Goal: Information Seeking & Learning: Compare options

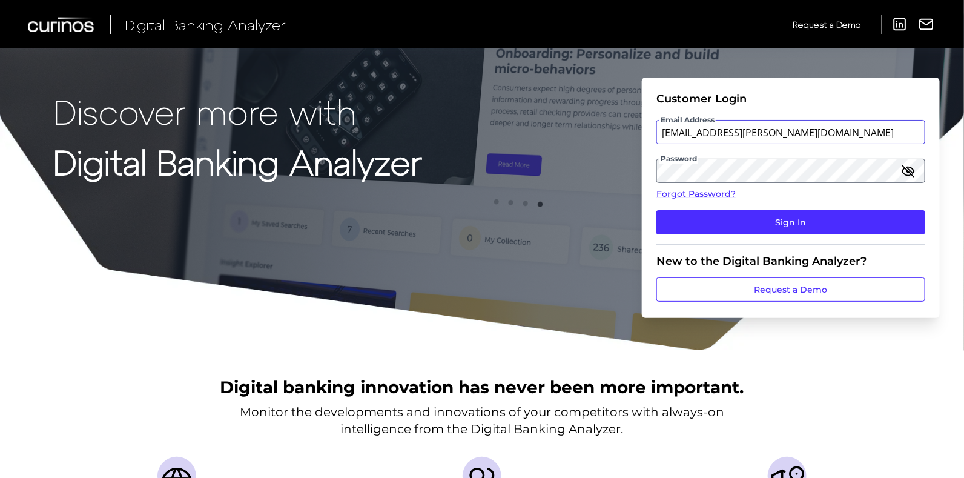
click at [783, 133] on input "[EMAIL_ADDRESS][PERSON_NAME][DOMAIN_NAME]" at bounding box center [790, 132] width 269 height 24
type input "[EMAIL_ADDRESS][PERSON_NAME][DOMAIN_NAME]"
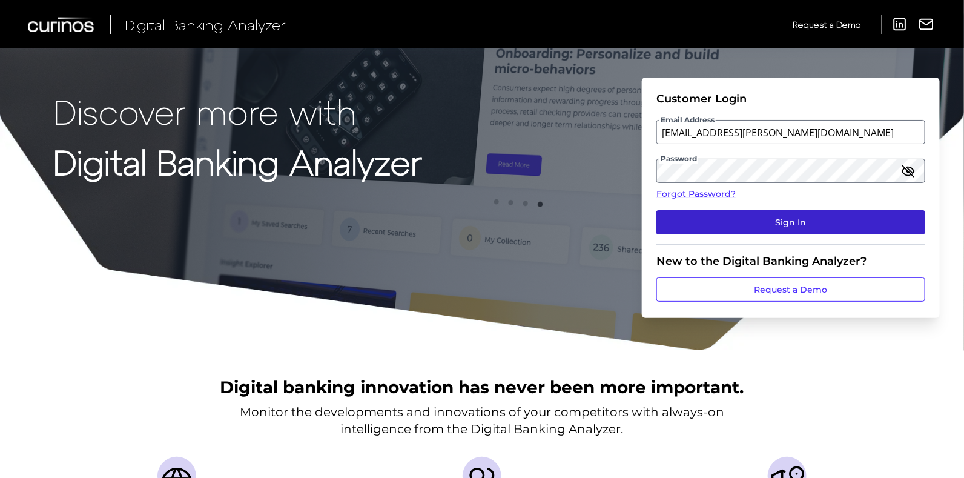
click at [719, 225] on button "Sign In" at bounding box center [790, 222] width 269 height 24
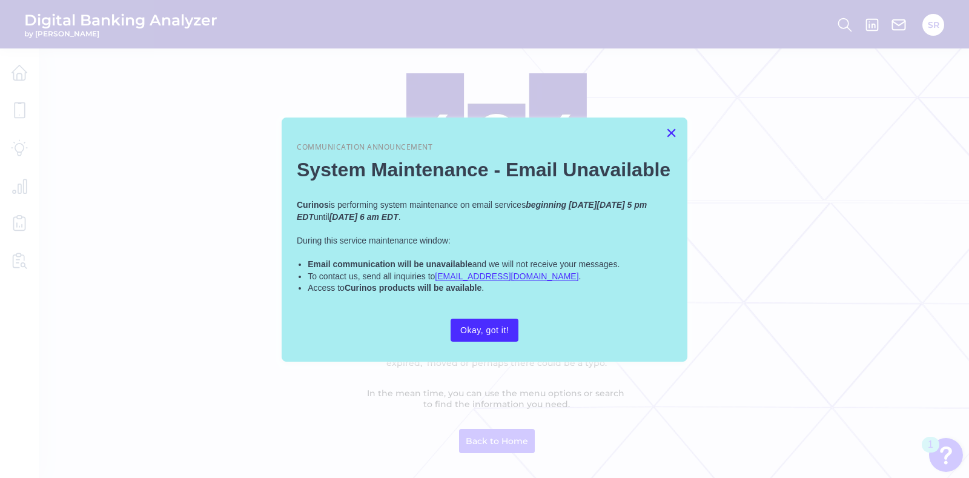
click at [666, 130] on button "×" at bounding box center [671, 132] width 12 height 19
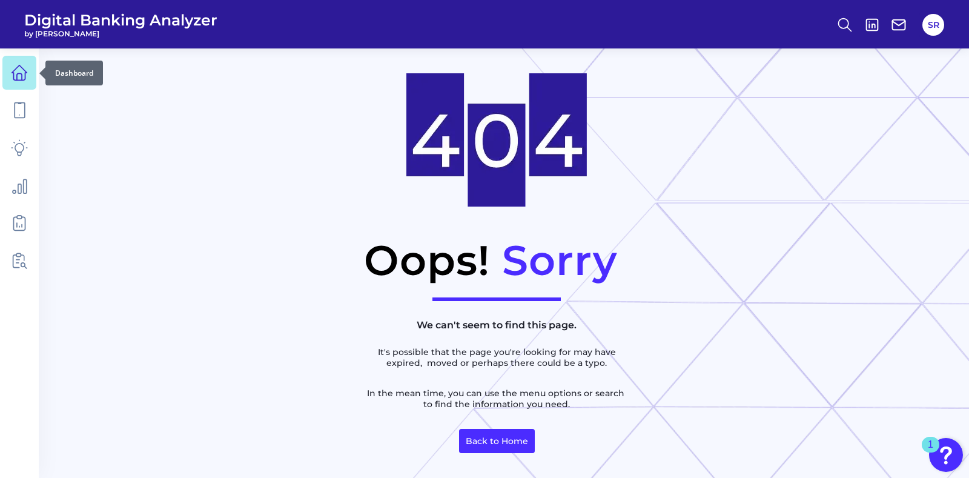
click at [9, 68] on link at bounding box center [19, 73] width 34 height 34
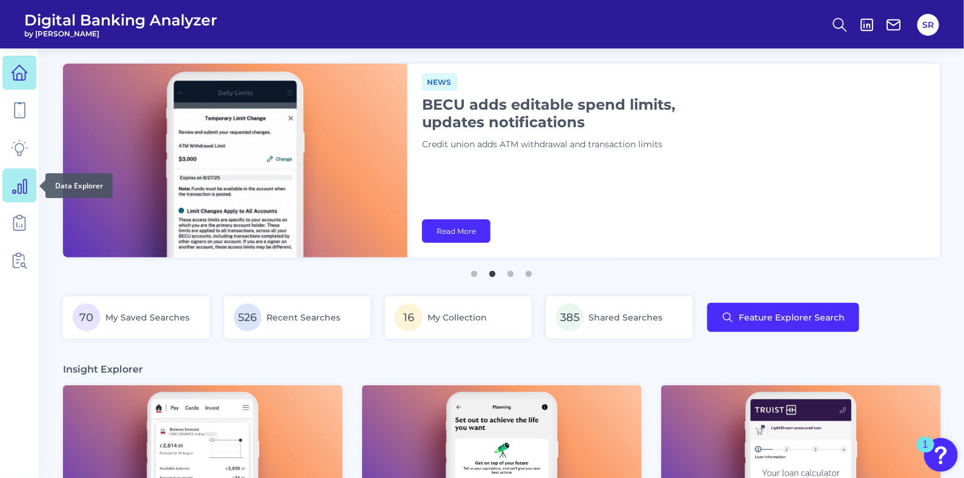
click at [16, 181] on icon at bounding box center [19, 185] width 17 height 17
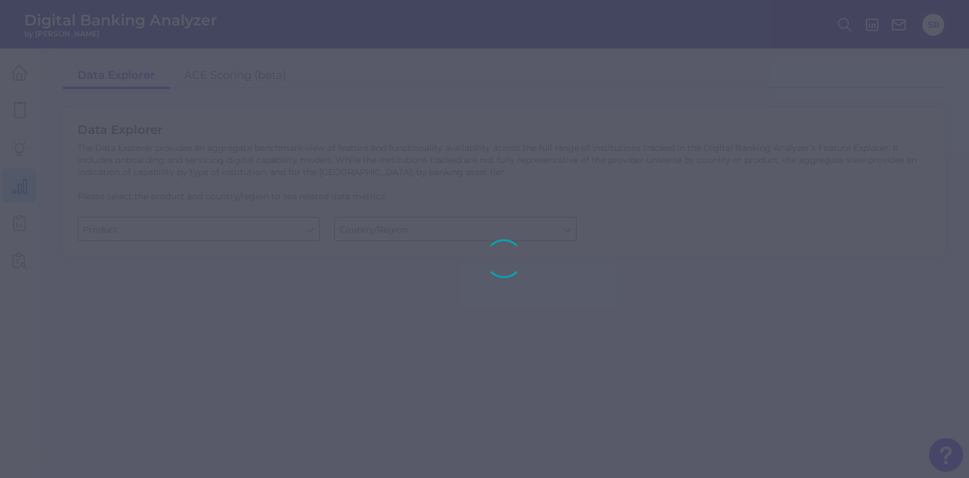
type input "Business Bank Account"
type input "[GEOGRAPHIC_DATA]"
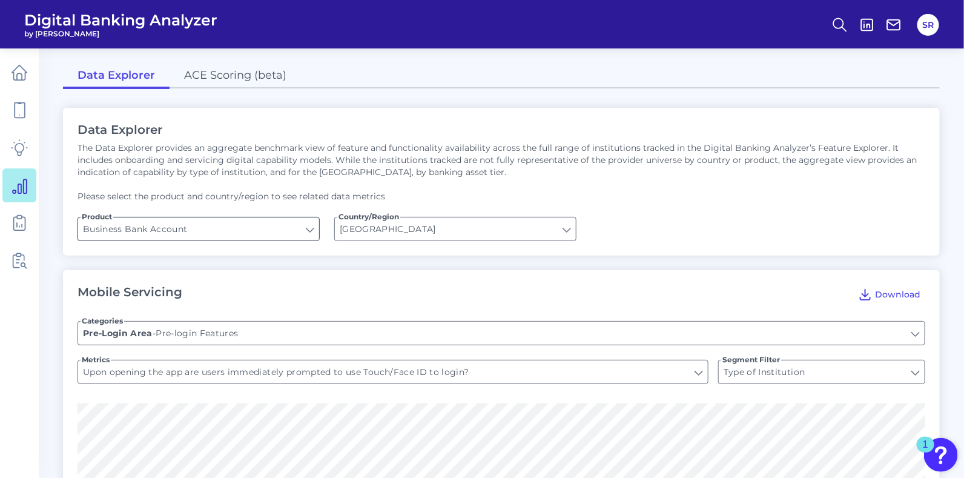
click at [294, 231] on input "Business Bank Account" at bounding box center [198, 228] width 241 height 23
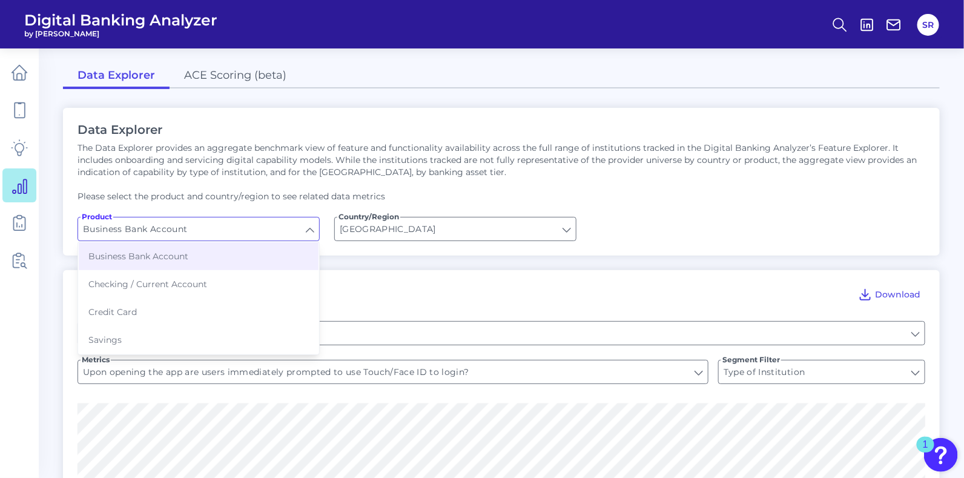
click at [294, 231] on input "Business Bank Account" at bounding box center [198, 228] width 241 height 23
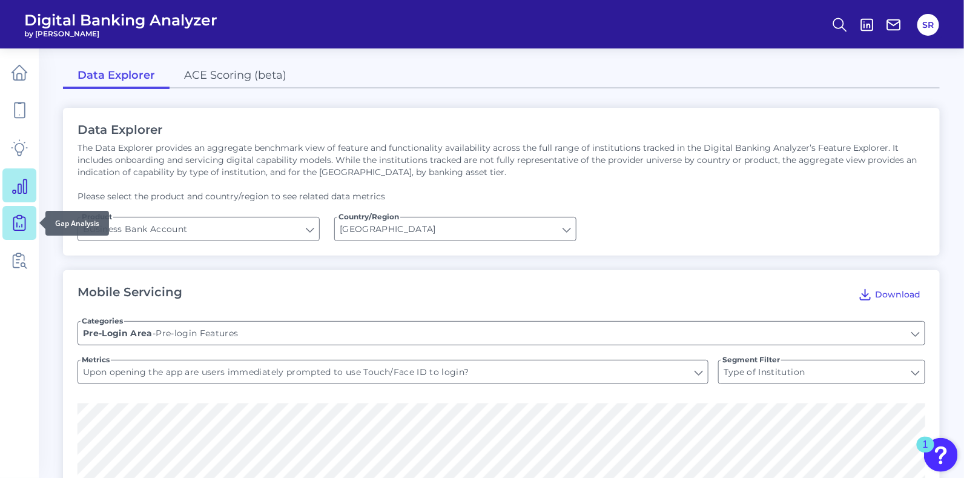
click at [23, 221] on icon at bounding box center [19, 222] width 17 height 17
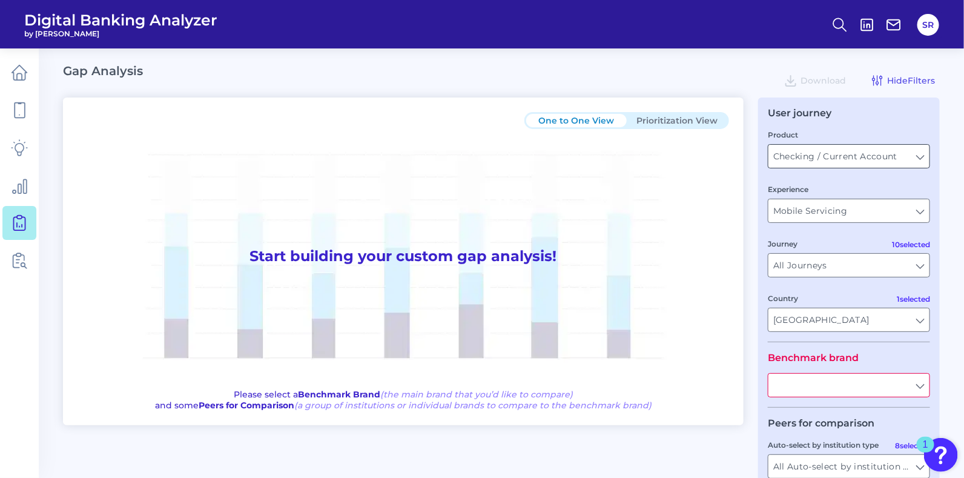
click at [892, 161] on input "Checking / Current Account" at bounding box center [848, 156] width 161 height 23
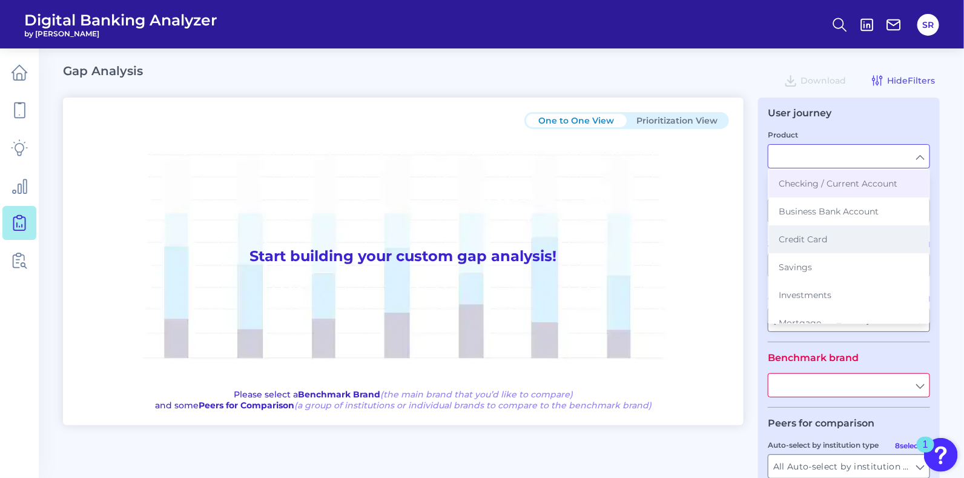
click at [847, 240] on button "Credit Card" at bounding box center [849, 239] width 160 height 28
type input "Credit Card"
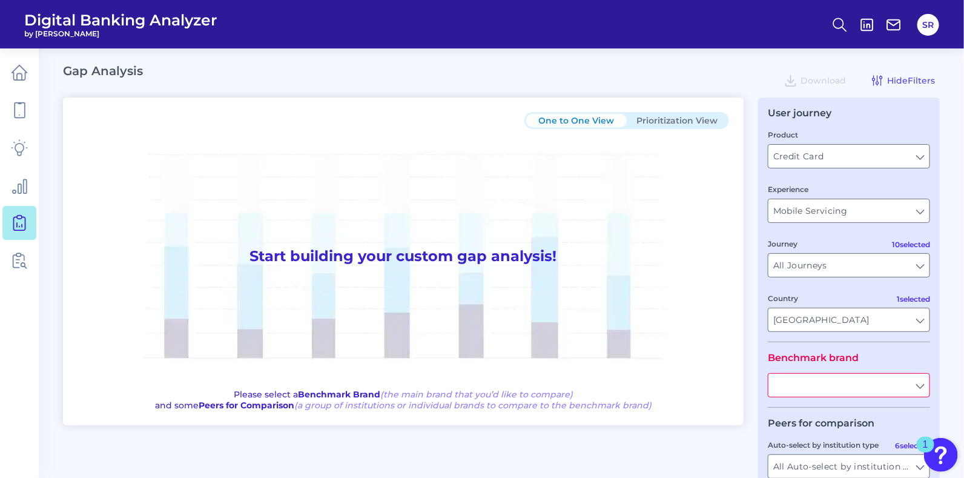
click at [917, 387] on input "text" at bounding box center [848, 385] width 161 height 23
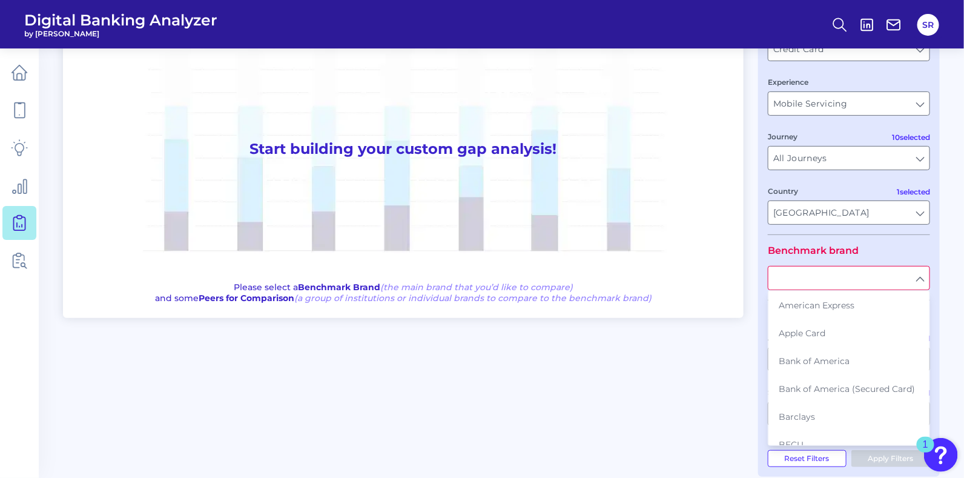
scroll to position [108, 0]
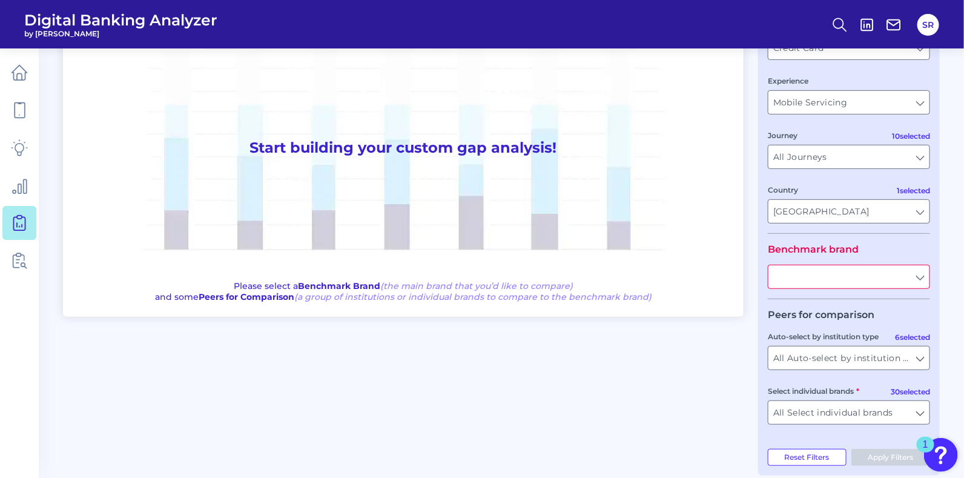
click at [921, 272] on input "text" at bounding box center [848, 276] width 161 height 23
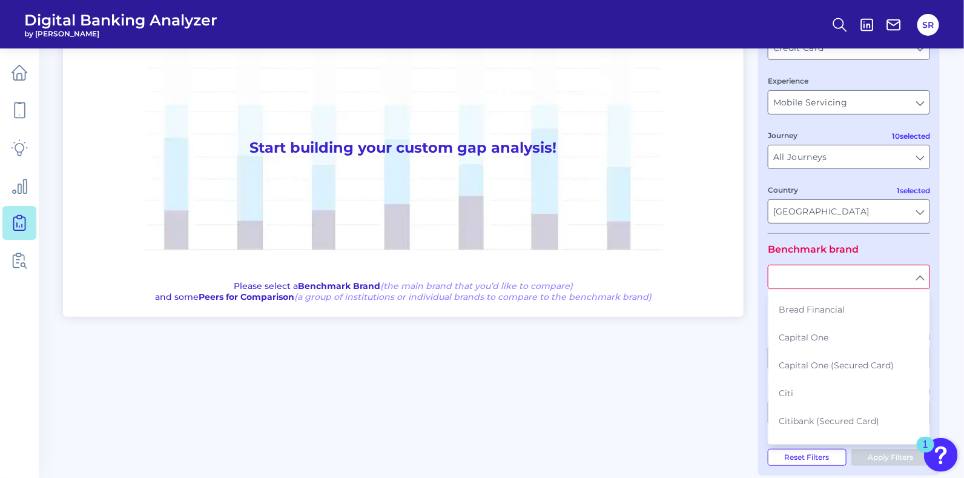
scroll to position [159, 0]
click at [844, 346] on button "Capital One" at bounding box center [849, 340] width 160 height 28
type input "Capital One"
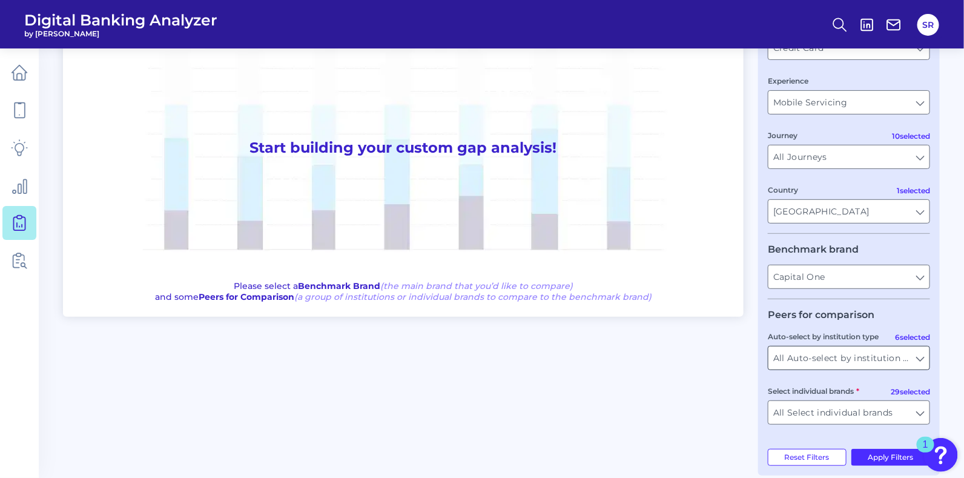
click at [911, 361] on input "All Auto-select by institution types" at bounding box center [848, 357] width 161 height 23
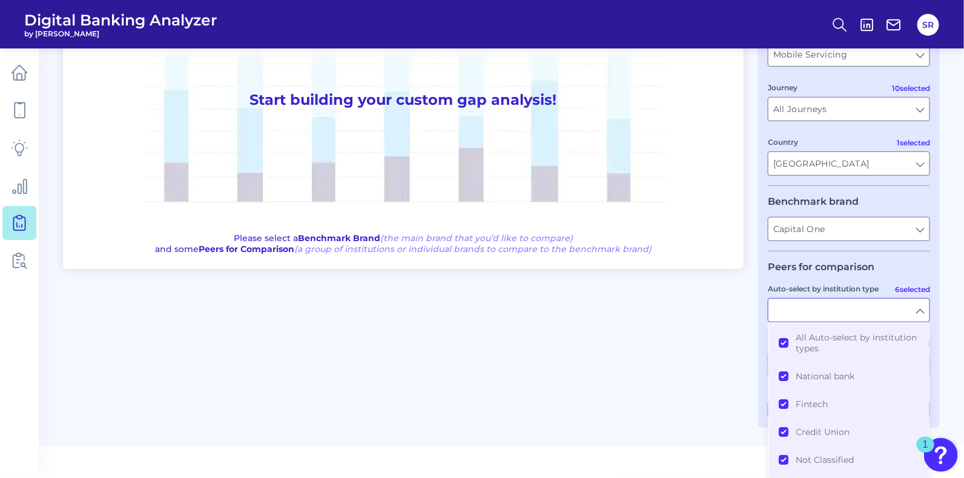
type input "All Auto-select by institution types"
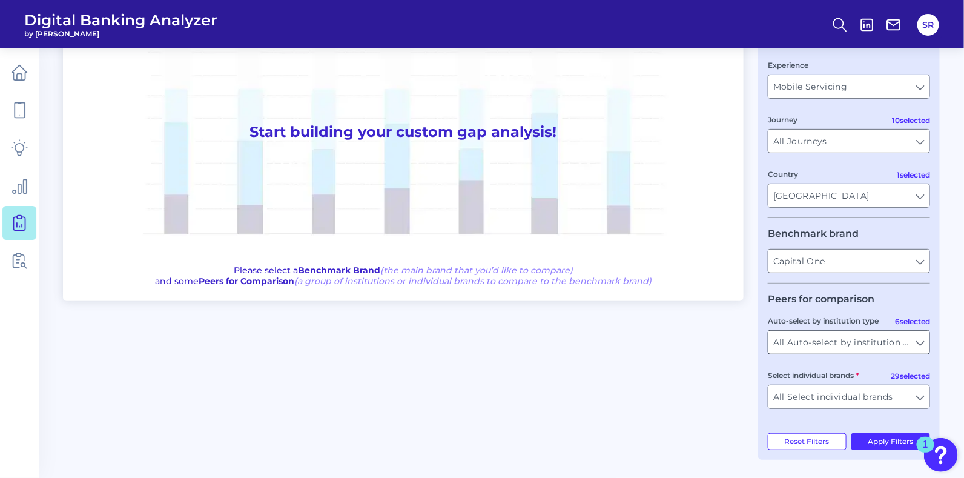
click at [921, 343] on input "All Auto-select by institution types" at bounding box center [848, 342] width 161 height 23
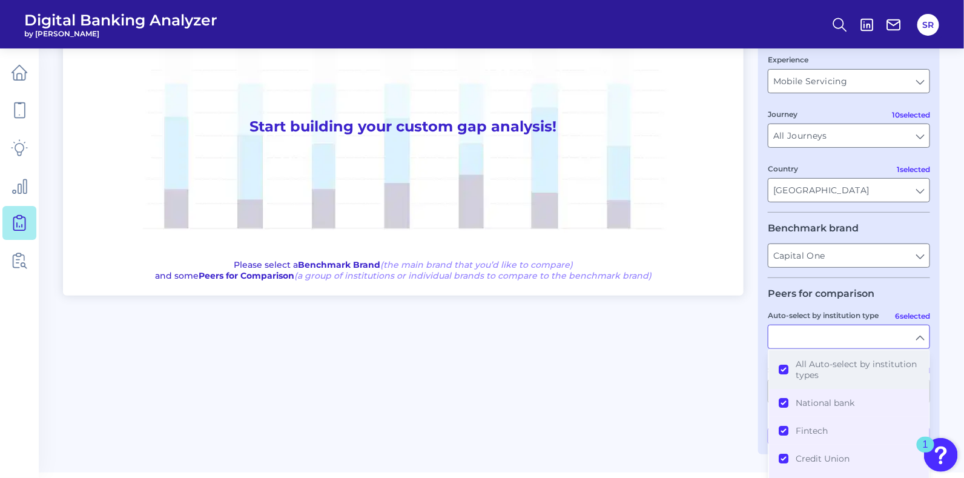
click at [785, 366] on button "All Auto-select by institution types" at bounding box center [849, 369] width 160 height 39
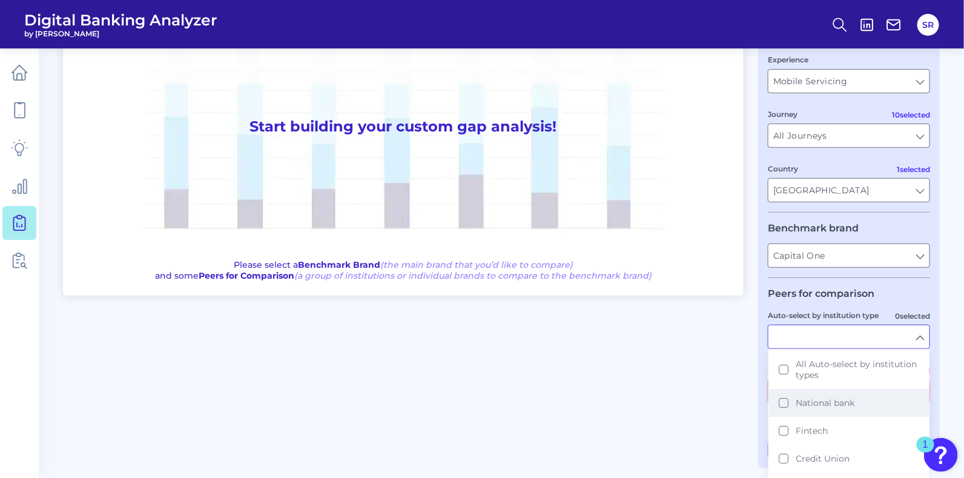
click at [786, 405] on button "National bank" at bounding box center [849, 403] width 160 height 28
click at [784, 434] on button "Fintech" at bounding box center [849, 430] width 160 height 28
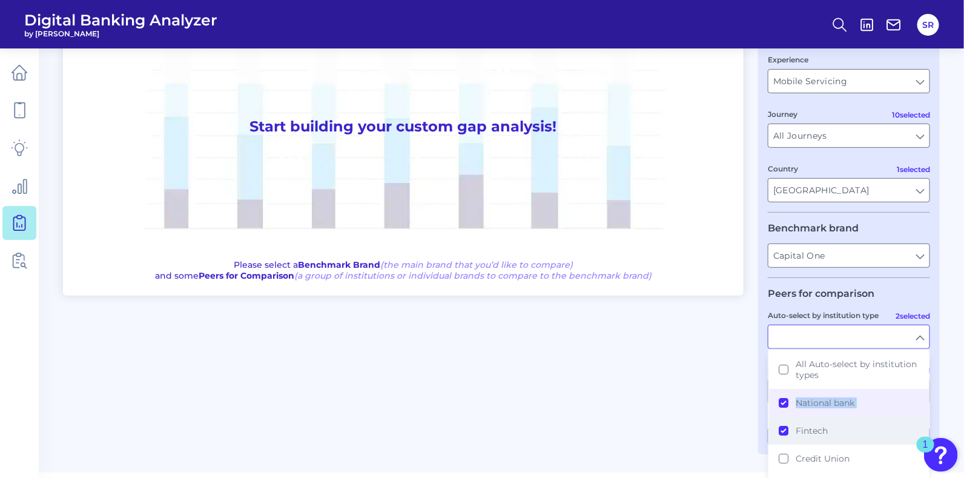
drag, startPoint x: 924, startPoint y: 398, endPoint x: 922, endPoint y: 430, distance: 31.6
click at [922, 430] on ul "All Auto-select by institution types National bank Fintech Credit Union Not Cla…" at bounding box center [849, 427] width 162 height 156
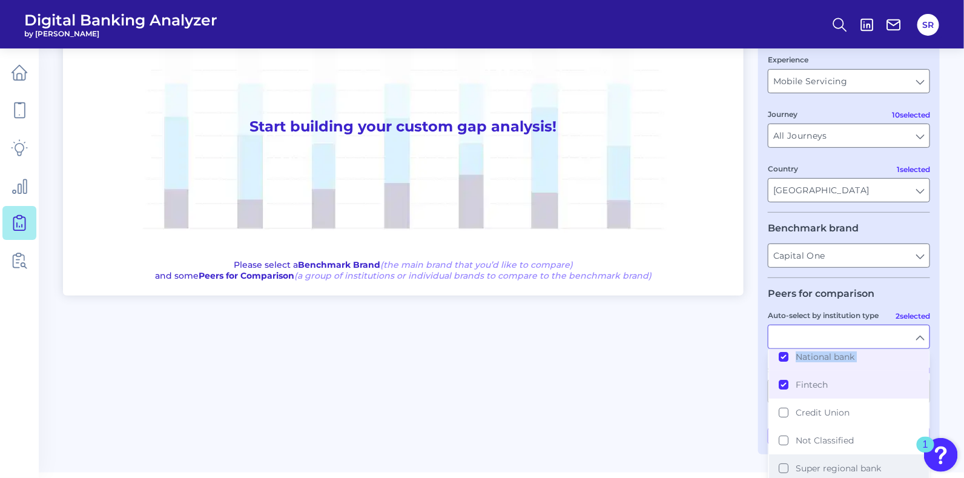
click at [785, 468] on button "Super regional bank" at bounding box center [849, 468] width 160 height 28
type input "American Express, Bank of America, Bank of America (Secured Card), Barclays, Ca…"
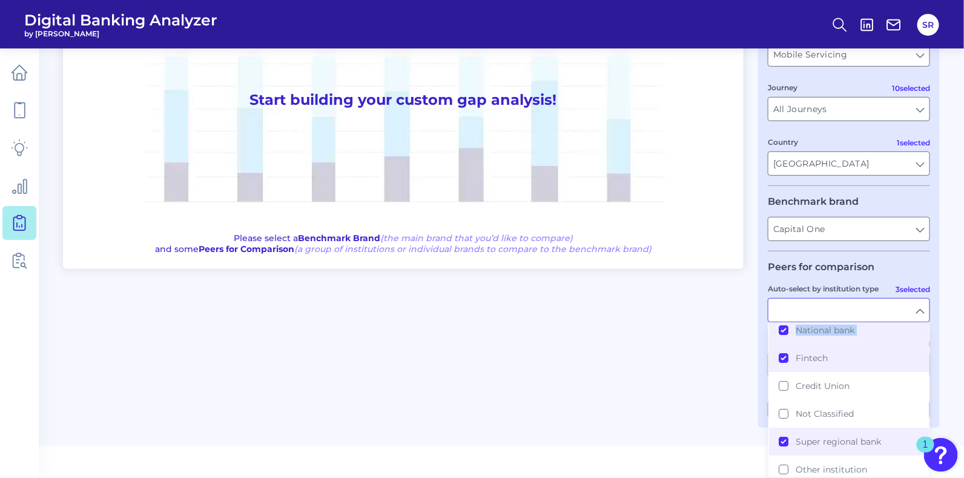
type input "National bank, Fintech, Super regional bank"
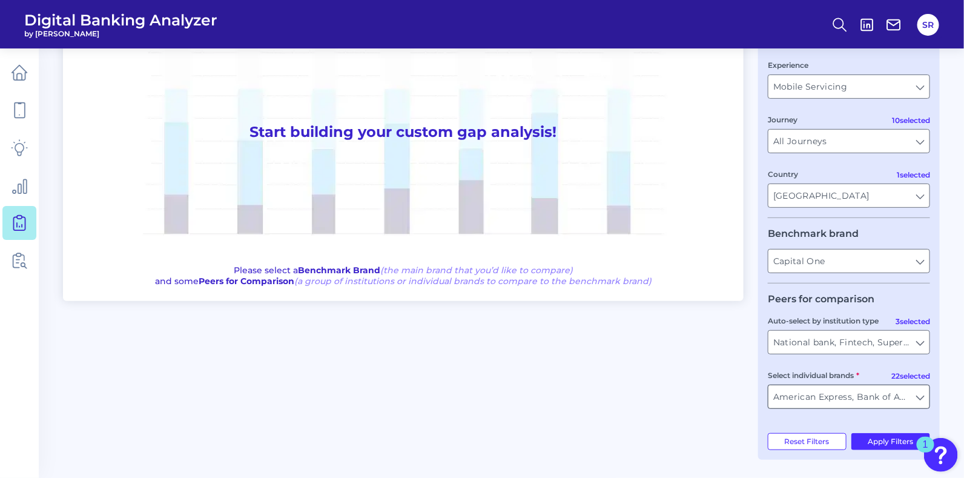
click at [913, 400] on input "American Express, Bank of America, Bank of America (Secured Card), Barclays, Ca…" at bounding box center [848, 396] width 161 height 23
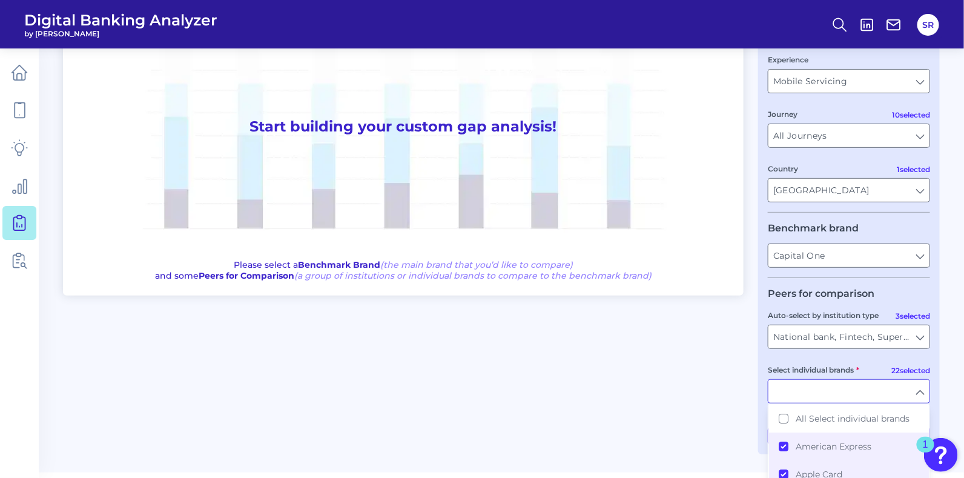
click at [913, 400] on input "Select individual brands" at bounding box center [848, 391] width 161 height 23
type input "American Express, Bank of America, Bank of America (Secured Card), Barclays, Ca…"
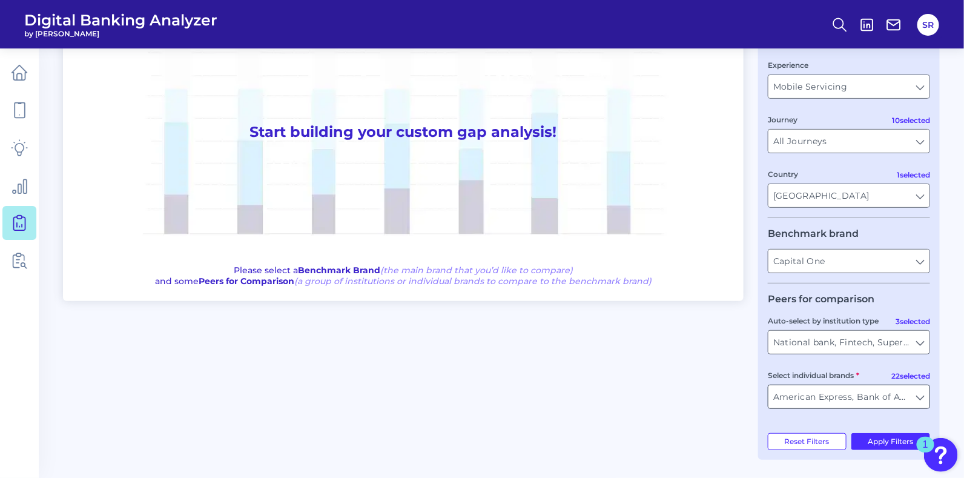
click at [913, 400] on input "American Express, Bank of America, Bank of America (Secured Card), Barclays, Ca…" at bounding box center [848, 396] width 161 height 23
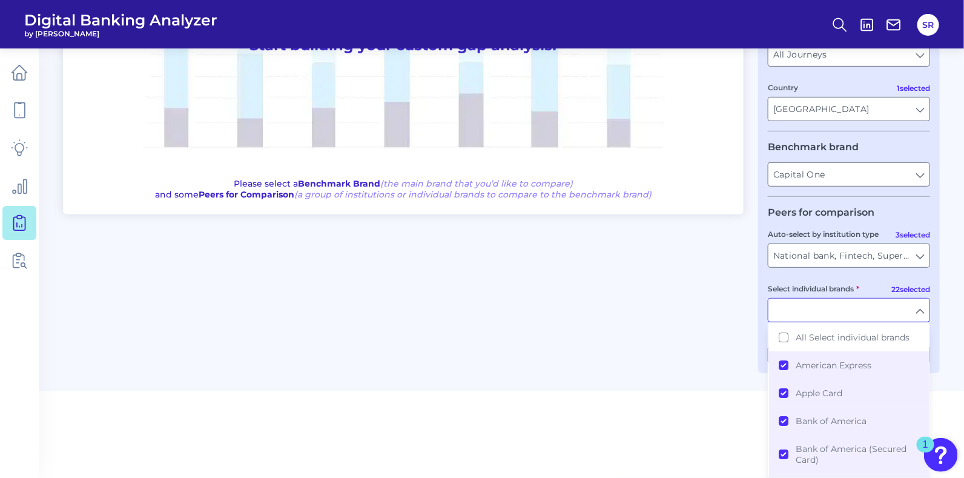
type input "American Express, Bank of America, Bank of America (Secured Card), Barclays, Ca…"
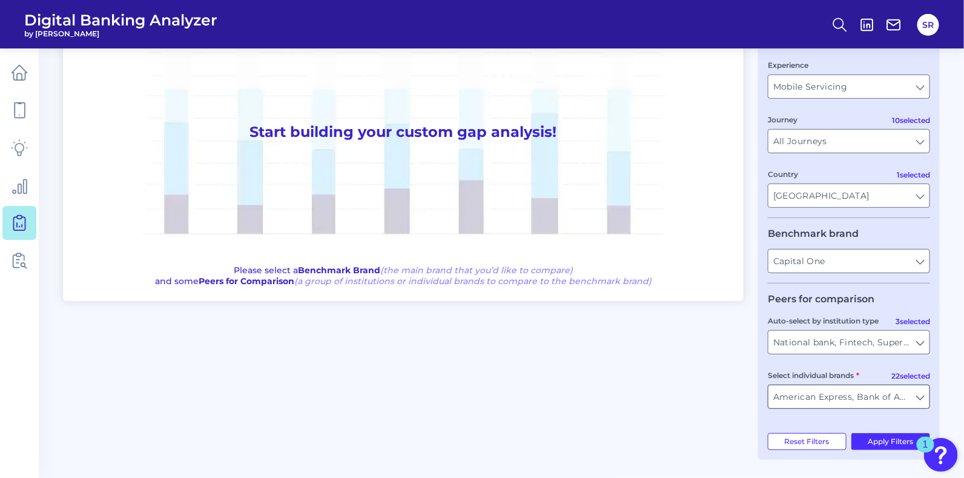
click at [921, 395] on input "American Express, Bank of America, Bank of America (Secured Card), Barclays, Ca…" at bounding box center [848, 396] width 161 height 23
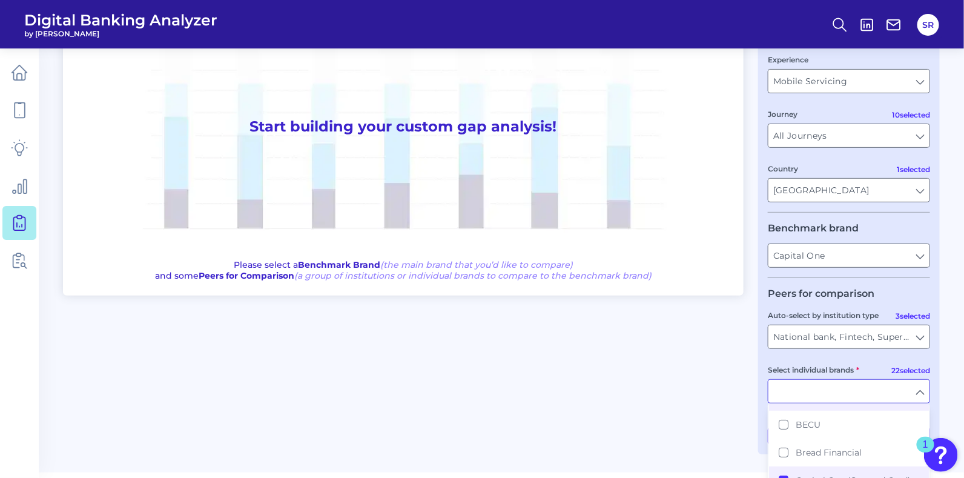
scroll to position [174, 0]
click at [783, 474] on button "Capital One (Secured Card)" at bounding box center [849, 478] width 160 height 28
click at [961, 390] on main "Gap Analysis Download Hide Filters One to One View Prioritization View Start bu…" at bounding box center [482, 171] width 964 height 602
type input "American Express, Bank of America, Bank of America (Secured Card), Barclays, Ci…"
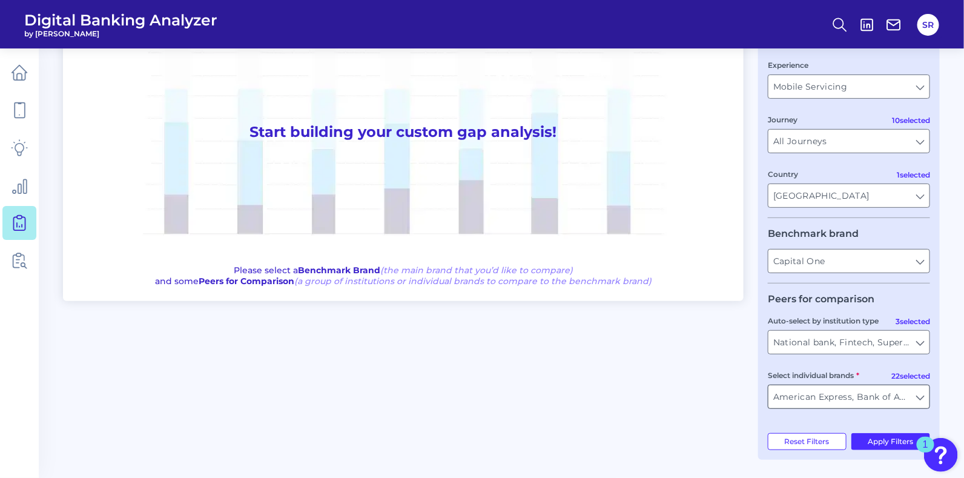
click at [917, 397] on input "American Express, Bank of America, Bank of America (Secured Card), Barclays, Ci…" at bounding box center [848, 396] width 161 height 23
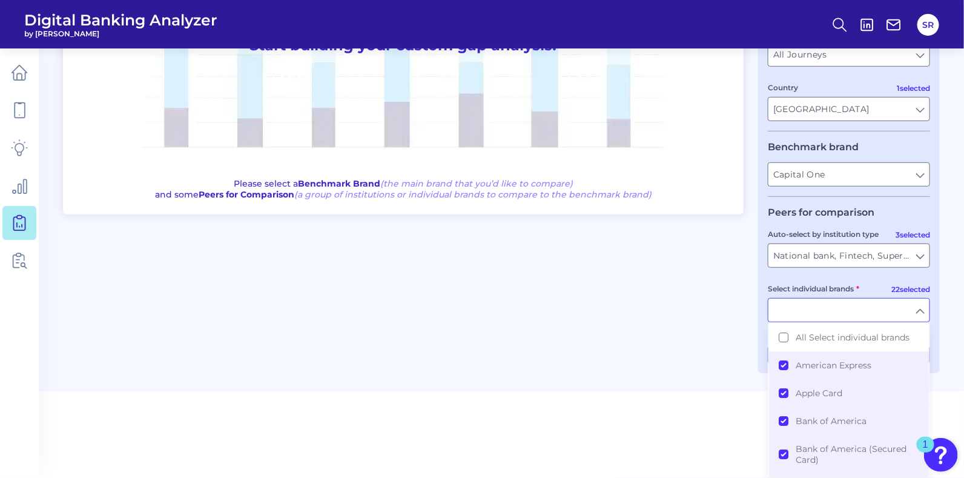
type input "American Express, Bank of America, Bank of America (Secured Card), Barclays, Ci…"
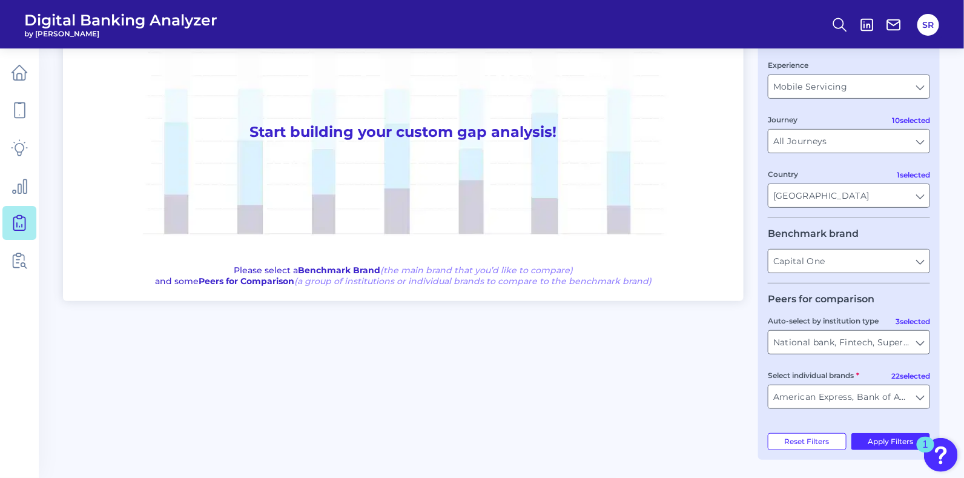
click at [565, 430] on div "One to One View Prioritization View Start building your custom gap analysis! Pl…" at bounding box center [501, 216] width 877 height 486
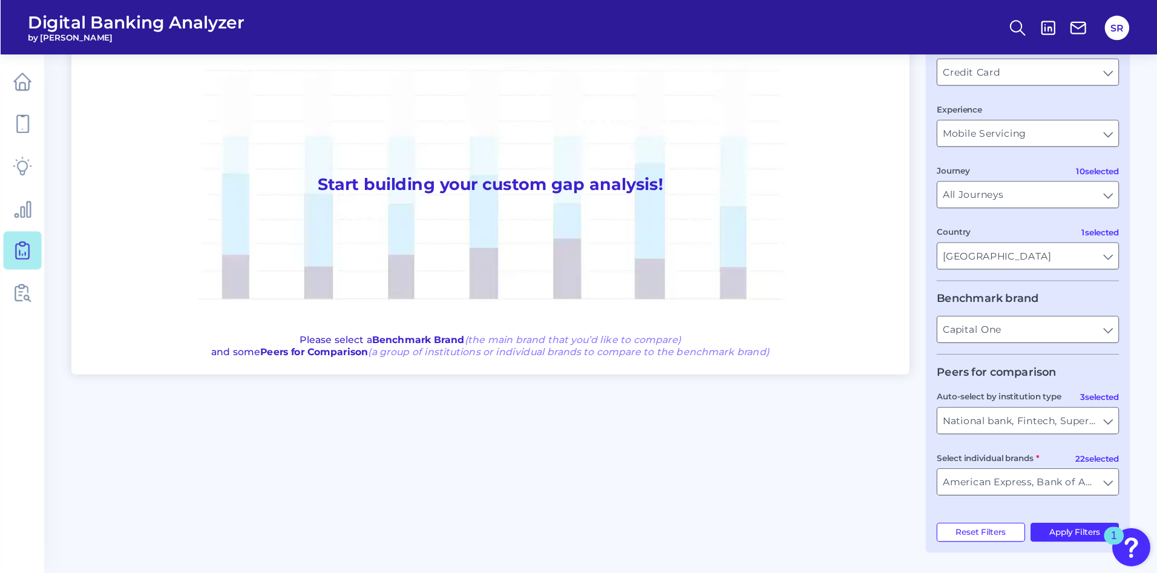
scroll to position [0, 0]
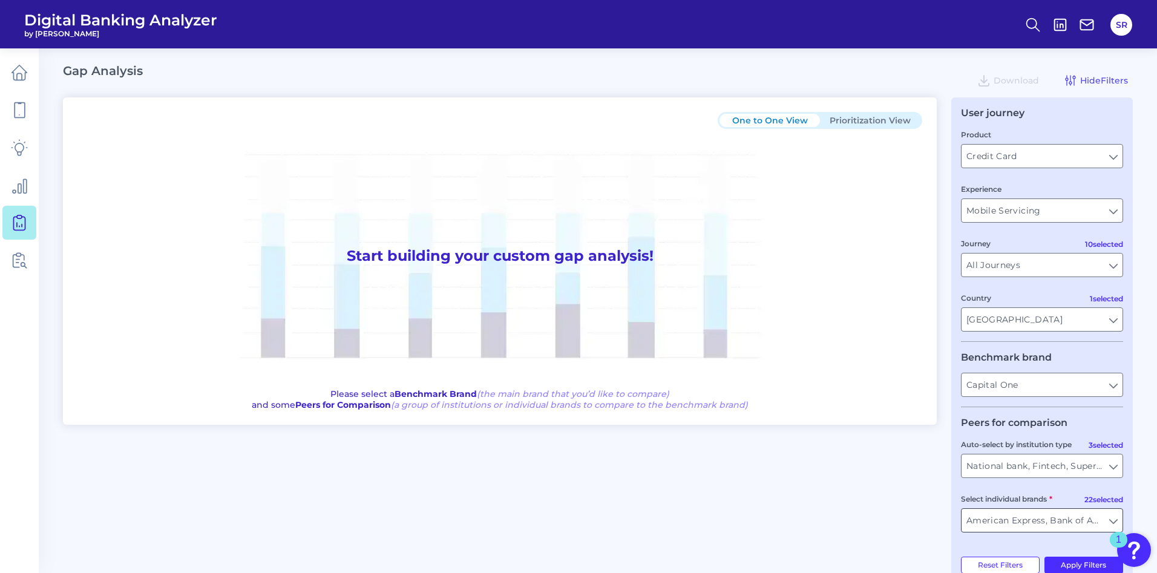
click at [968, 477] on input "American Express, Bank of America, Bank of America (Secured Card), Barclays, Ci…" at bounding box center [1042, 520] width 161 height 23
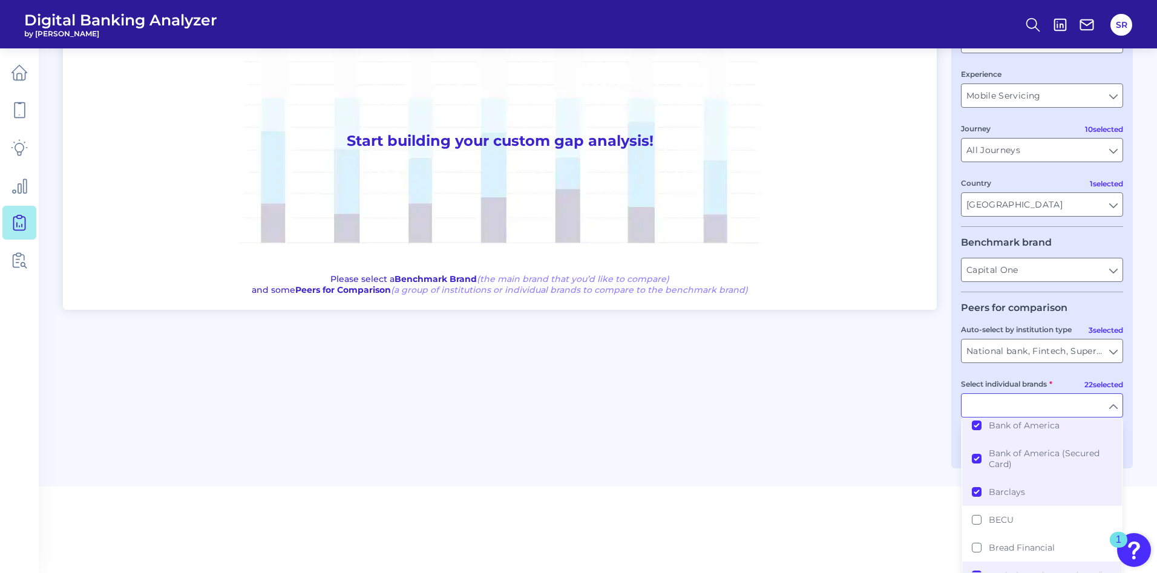
type input "American Express, Bank of America, Bank of America (Secured Card), Barclays, Ci…"
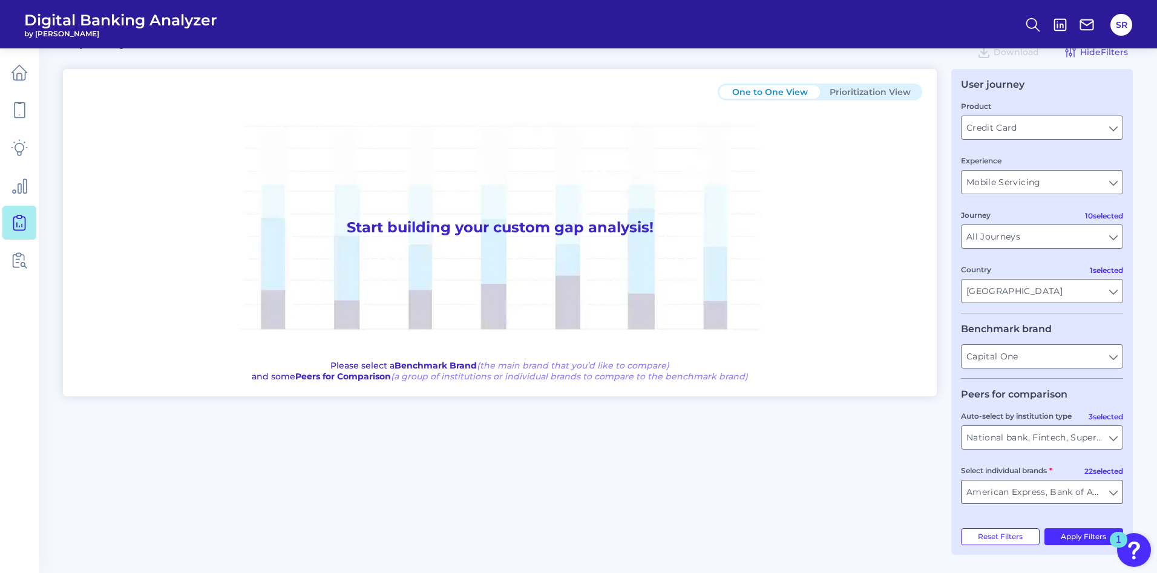
click at [968, 477] on input "American Express, Bank of America, Bank of America (Secured Card), Barclays, Ci…" at bounding box center [1042, 492] width 161 height 23
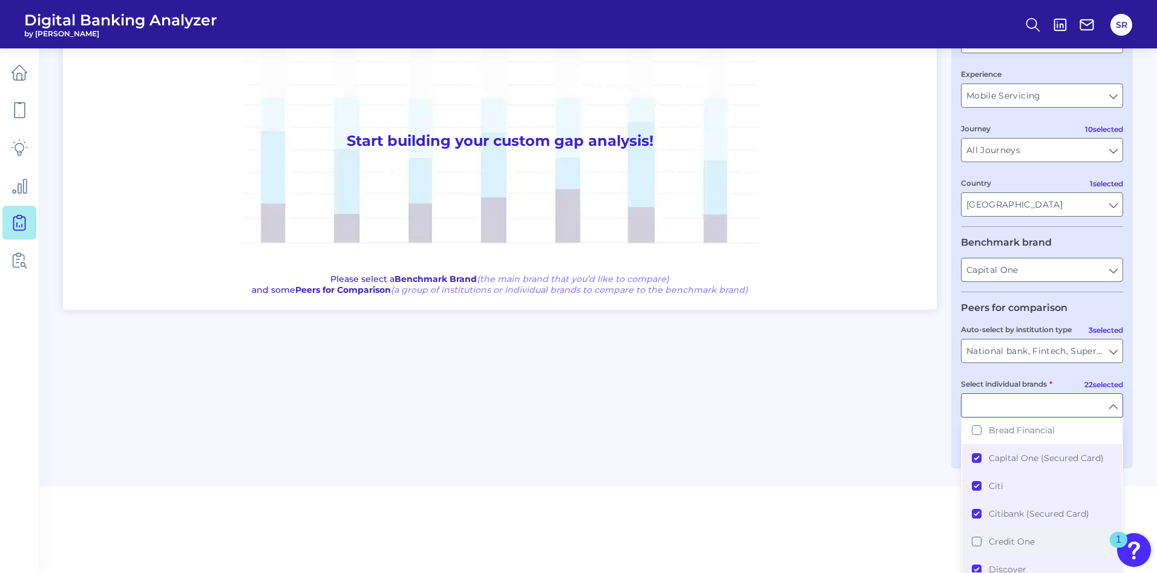
scroll to position [182, 0]
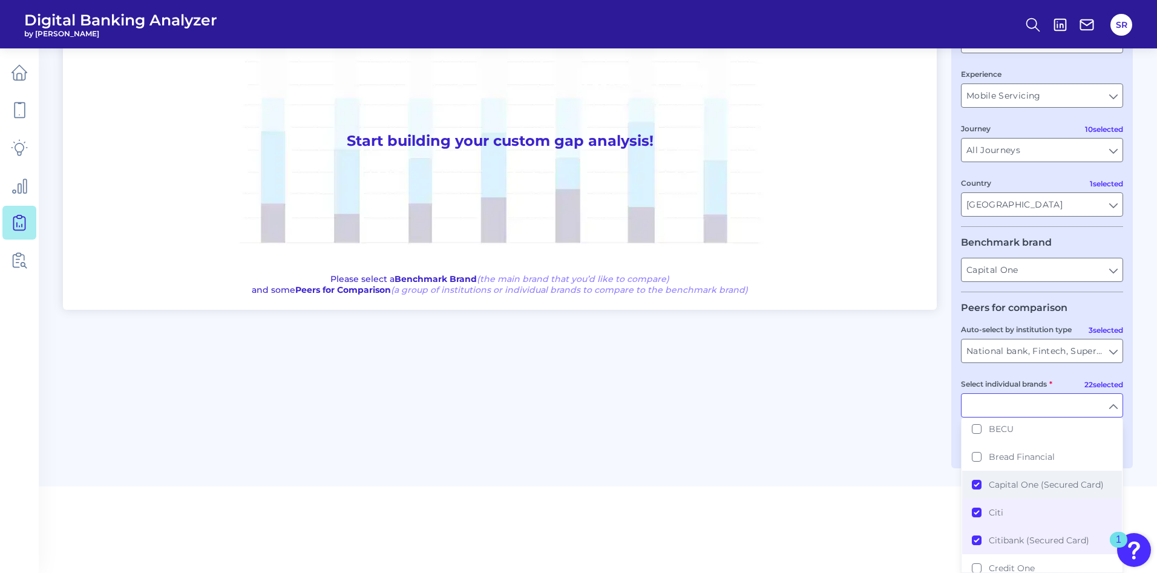
click at [968, 477] on button "Capital One (Secured Card)" at bounding box center [1043, 485] width 160 height 28
click at [968, 477] on button "Citibank (Secured Card)" at bounding box center [1043, 541] width 160 height 28
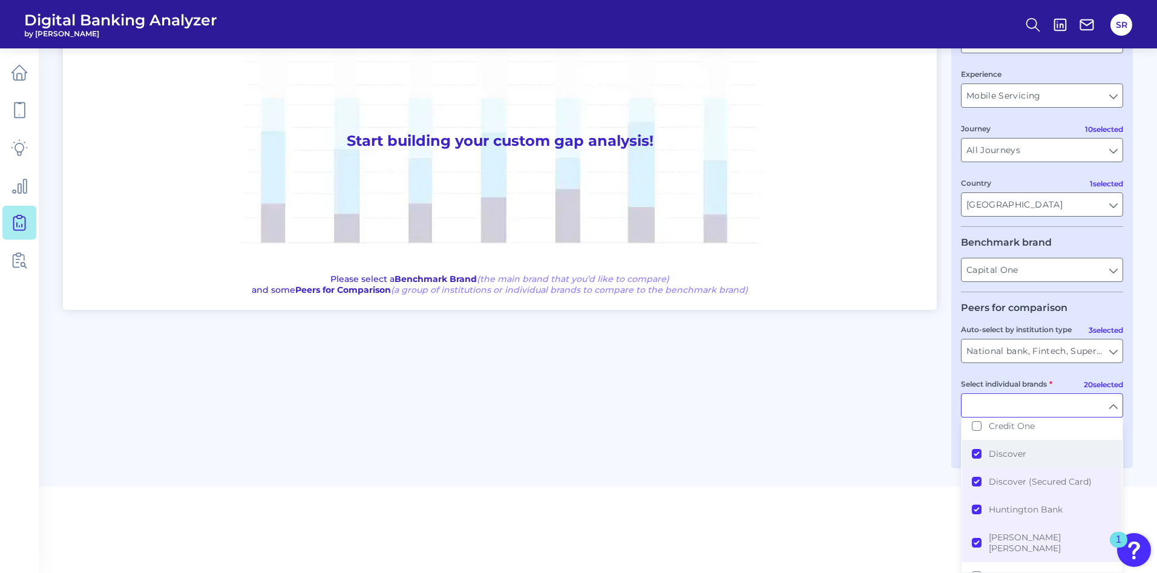
scroll to position [363, 0]
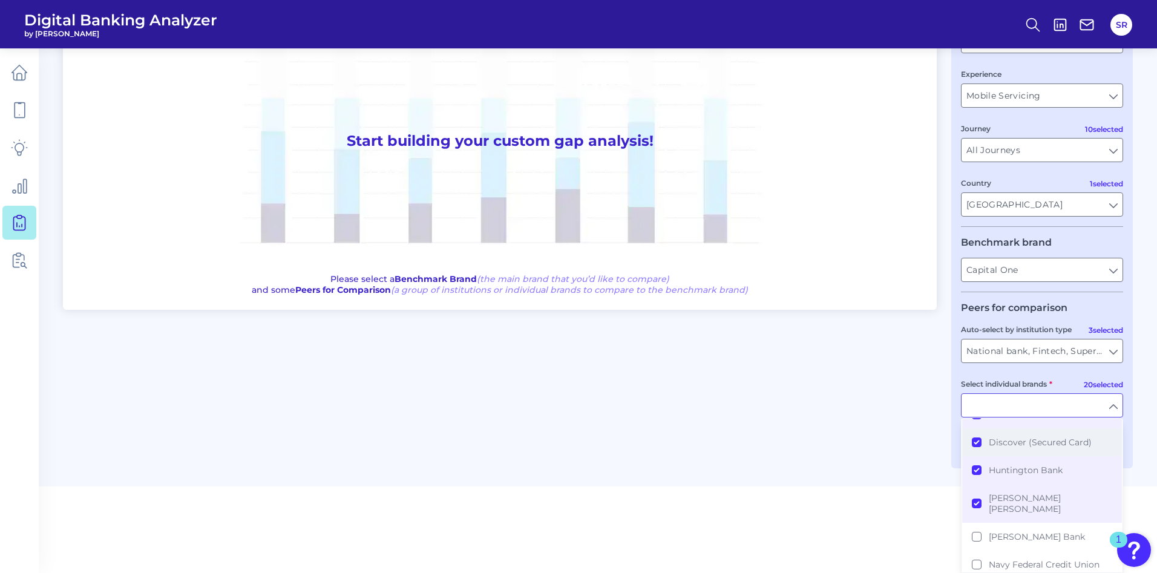
click at [968, 444] on button "Discover (Secured Card)" at bounding box center [1043, 443] width 160 height 28
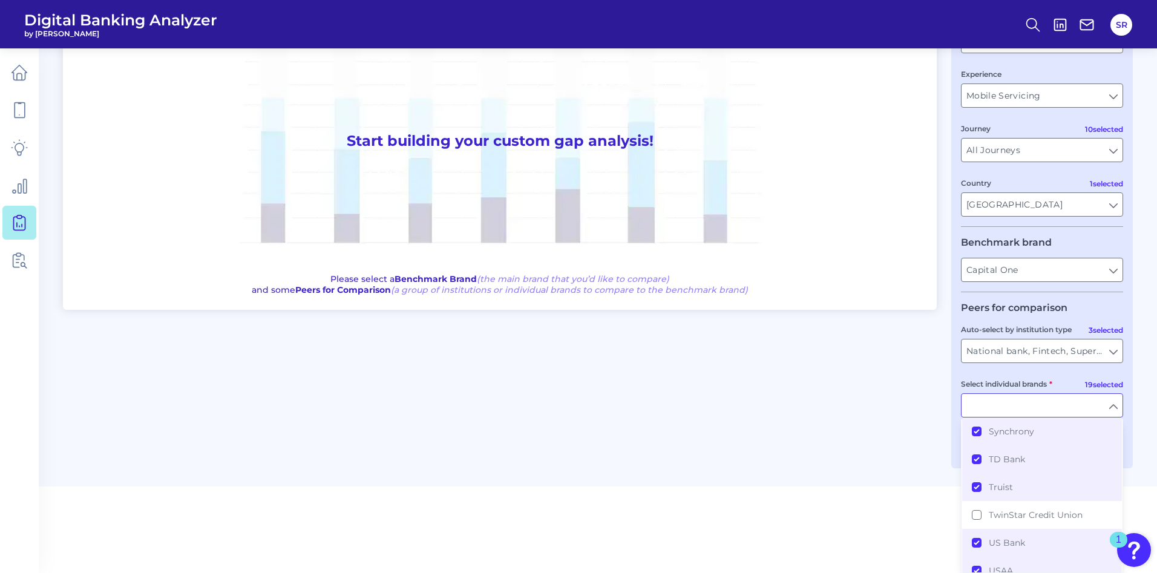
scroll to position [693, 0]
click at [968, 477] on button "Zions" at bounding box center [1043, 569] width 160 height 28
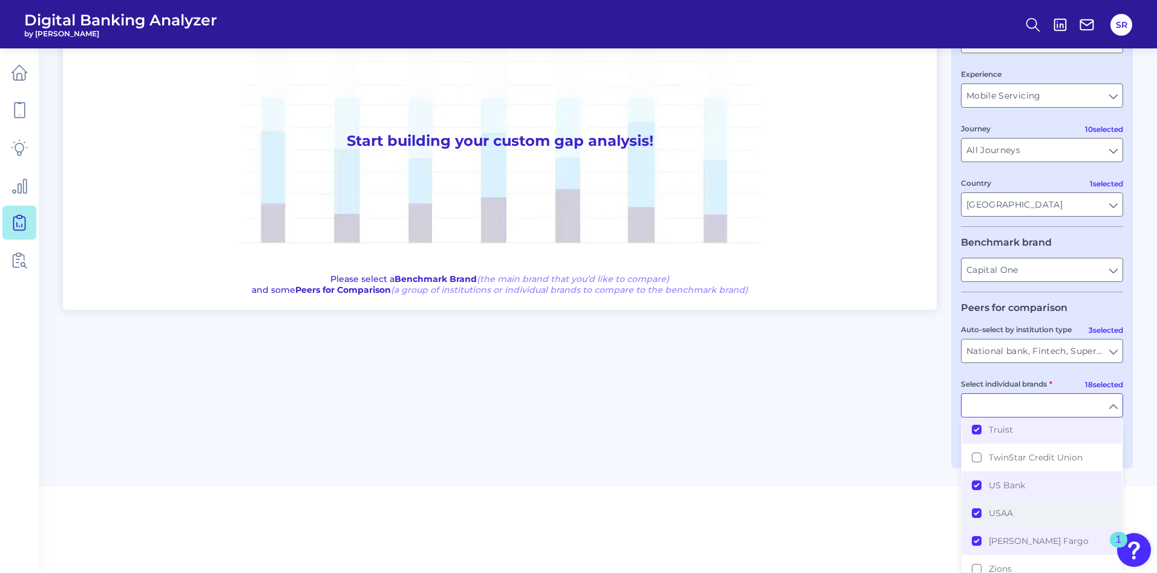
click at [968, 477] on button "USAA" at bounding box center [1043, 513] width 160 height 28
click at [968, 455] on div "User journey Product Credit Card Credit Card Experience Mobile Servicing Mobile…" at bounding box center [1043, 225] width 182 height 486
type input "American Express, Bank of America, Bank of America (Secured Card), Barclays, Ci…"
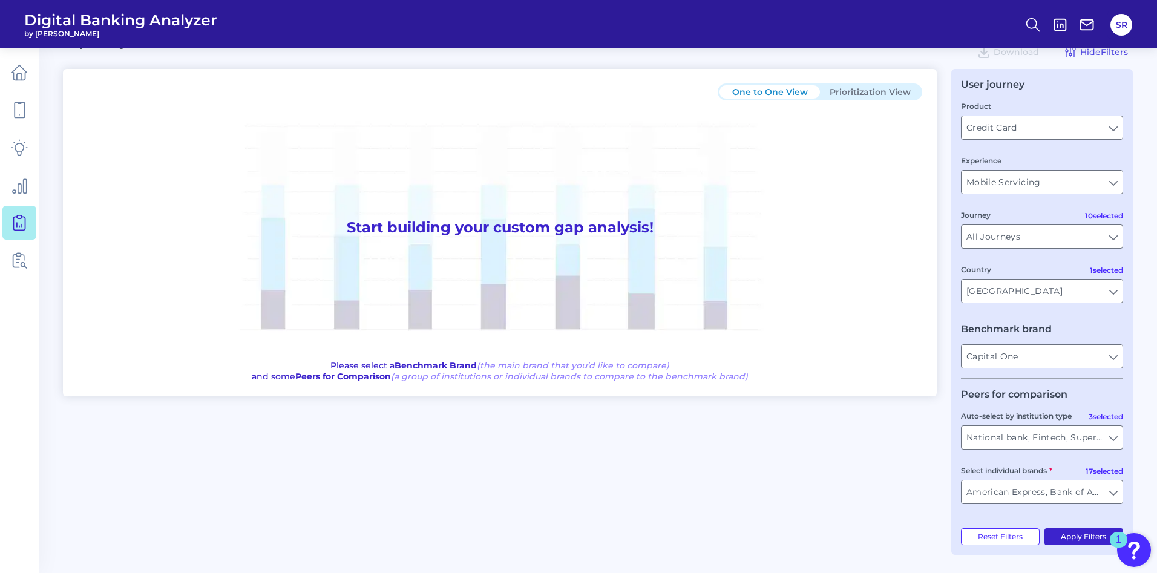
click at [968, 477] on button "Apply Filters" at bounding box center [1084, 536] width 79 height 17
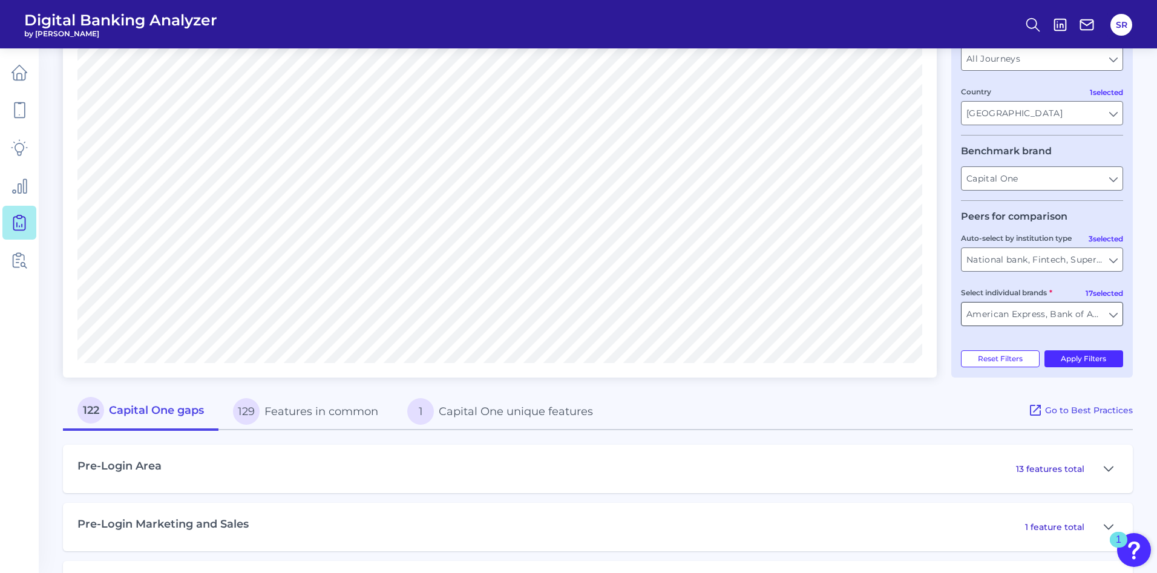
scroll to position [301, 0]
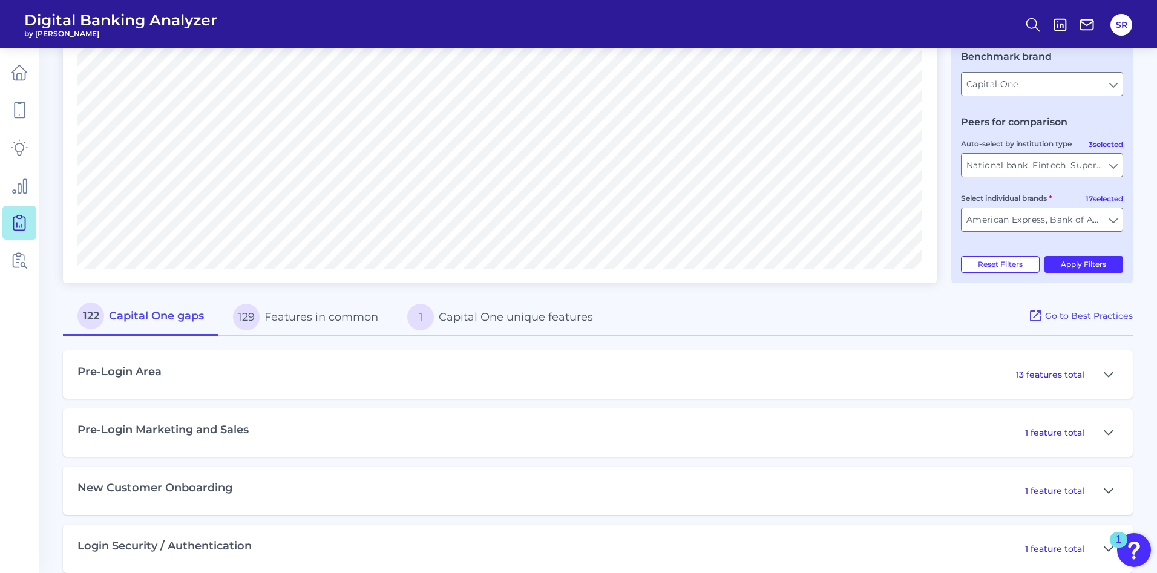
click at [274, 320] on button "129 Features in common" at bounding box center [306, 317] width 174 height 39
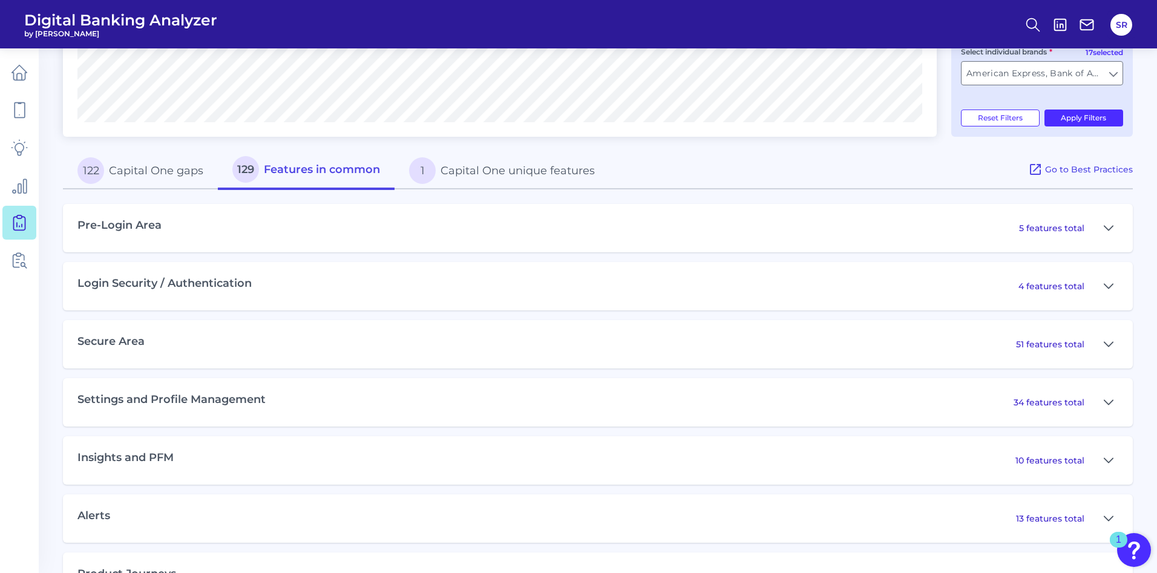
scroll to position [482, 0]
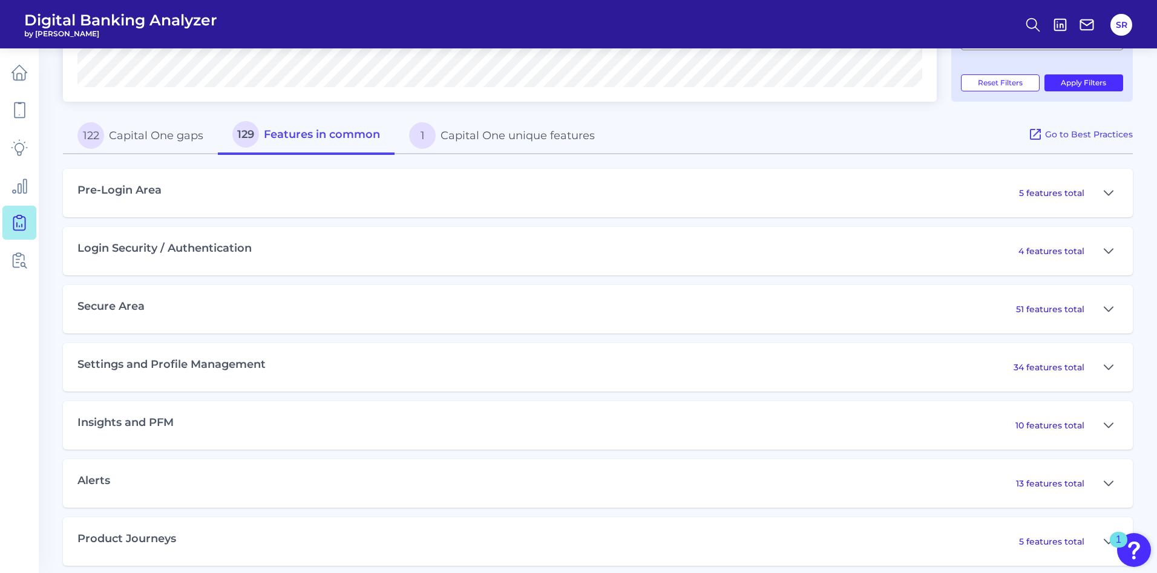
click at [123, 136] on button "122 Capital One gaps" at bounding box center [140, 135] width 155 height 39
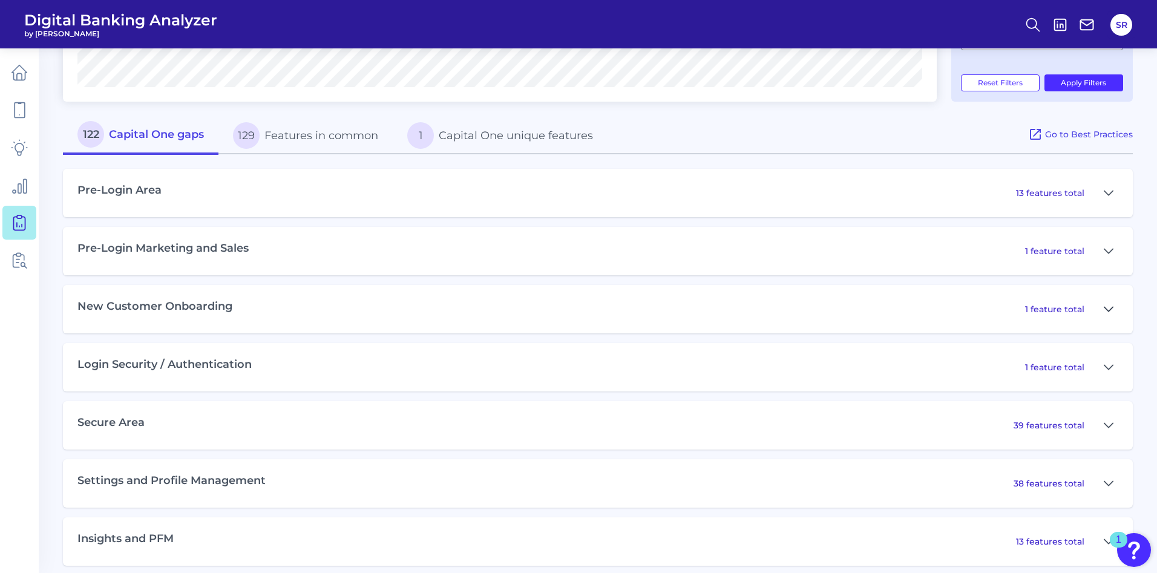
click at [968, 301] on button at bounding box center [1108, 309] width 19 height 19
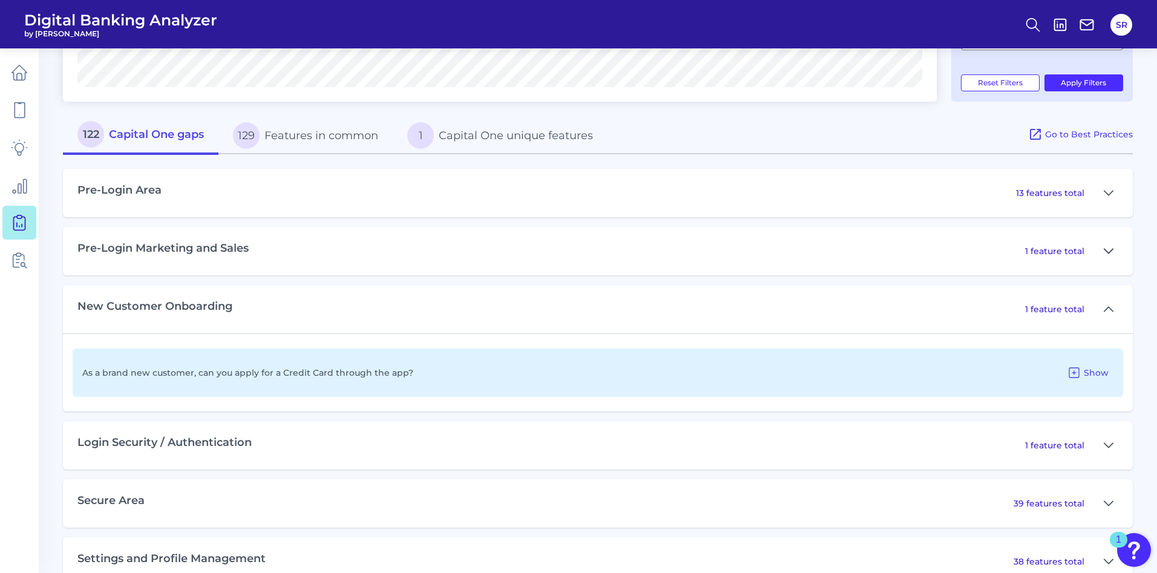
click at [968, 257] on icon at bounding box center [1109, 251] width 10 height 15
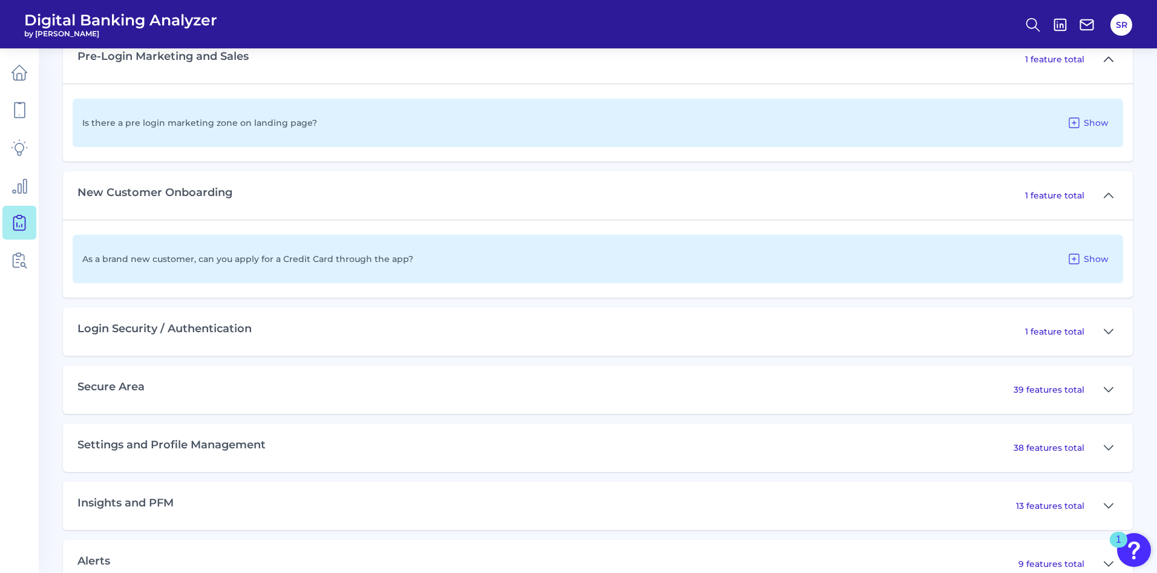
scroll to position [755, 0]
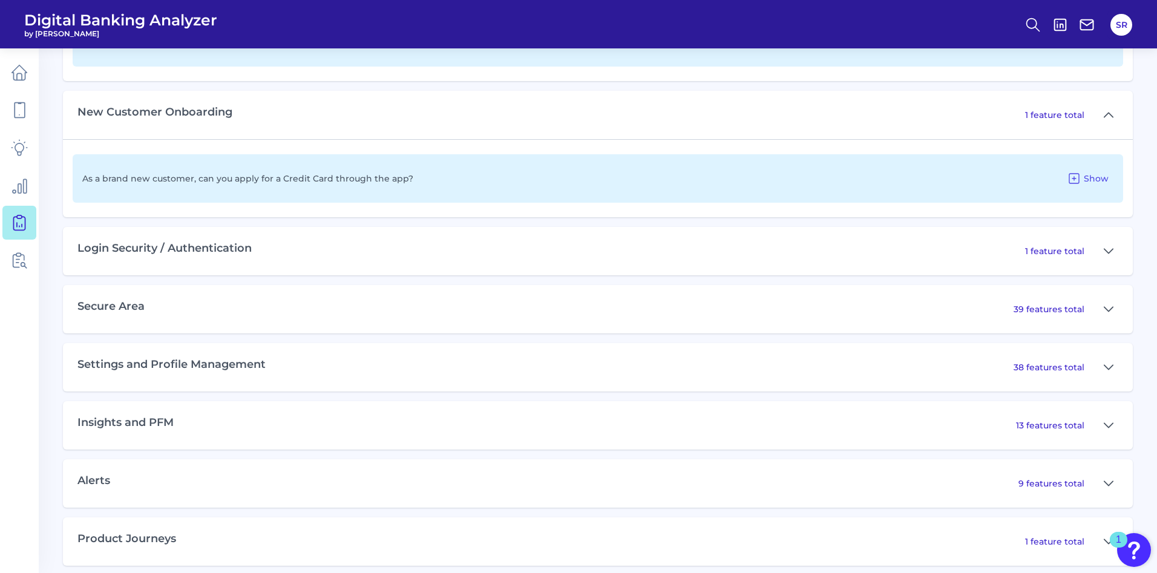
click at [968, 257] on icon at bounding box center [1109, 251] width 10 height 15
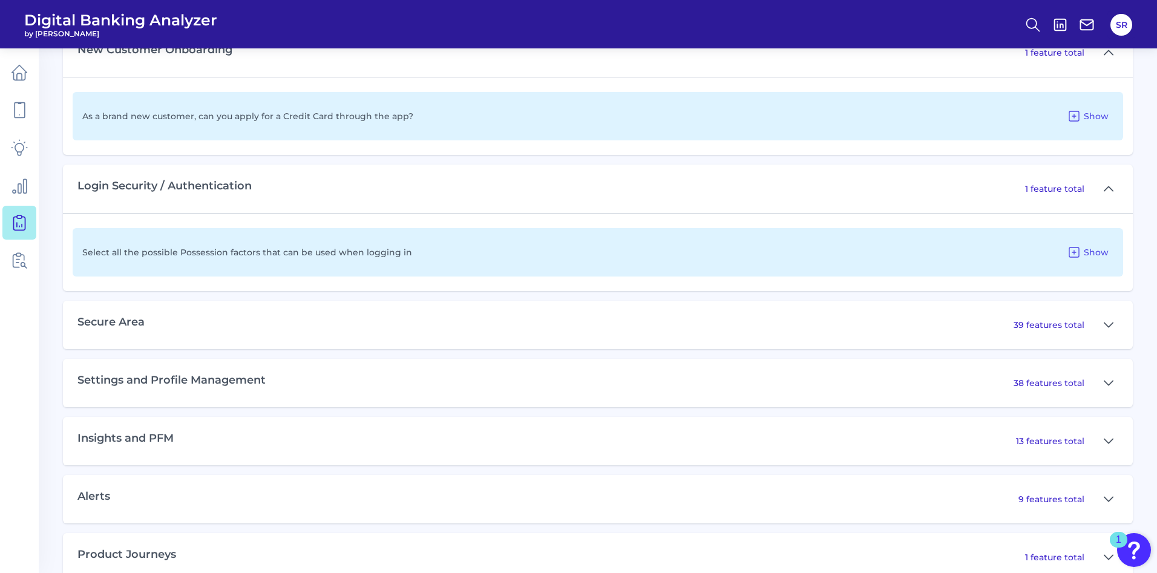
scroll to position [846, 0]
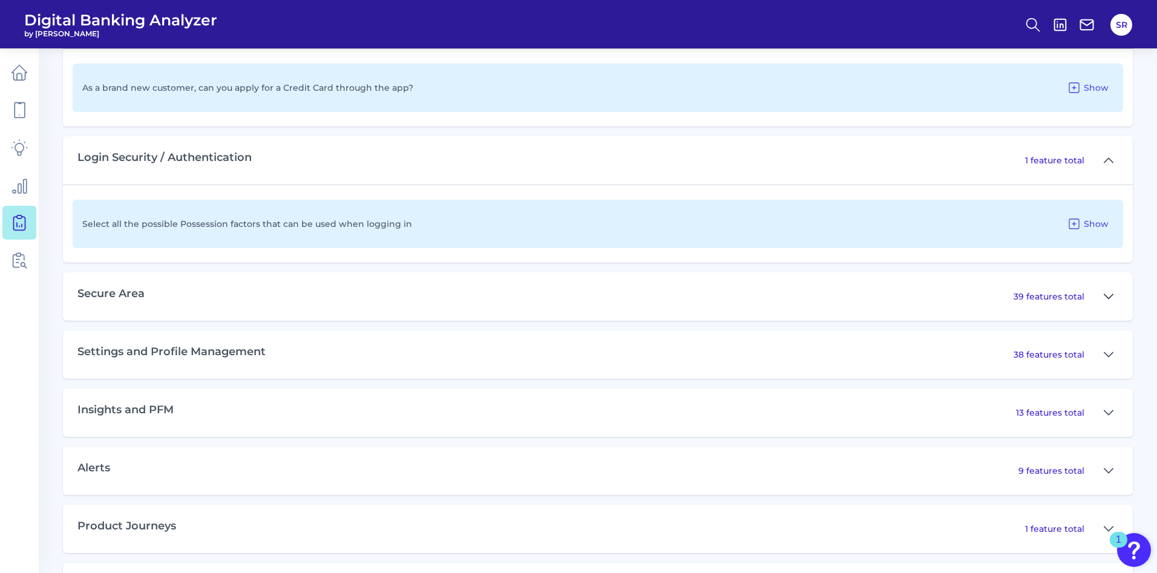
click at [968, 292] on icon at bounding box center [1109, 296] width 10 height 15
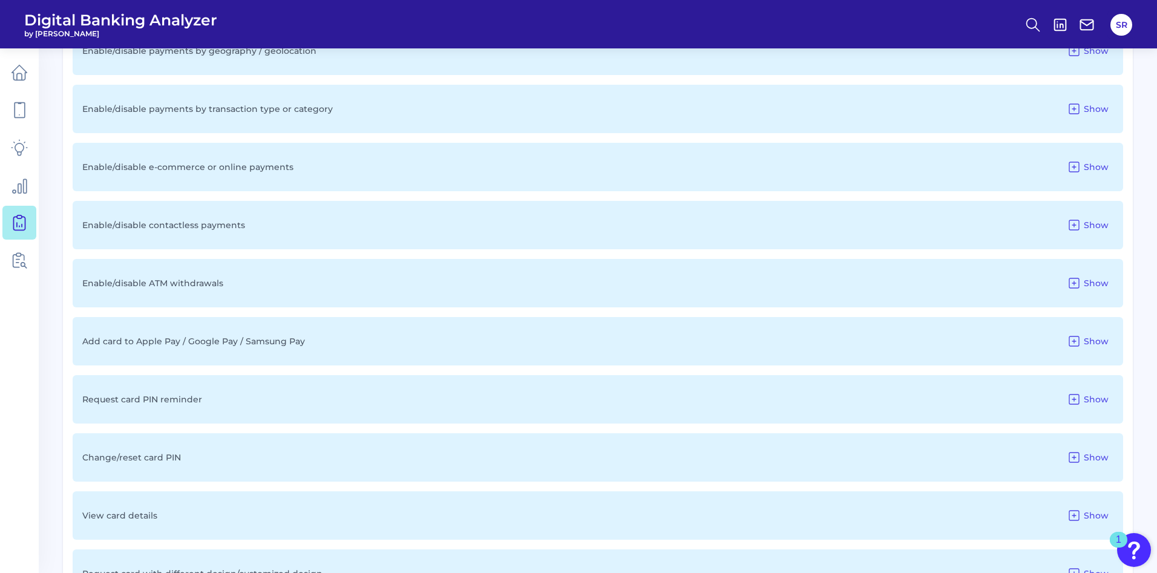
scroll to position [1390, 0]
click at [968, 334] on icon at bounding box center [1075, 339] width 10 height 10
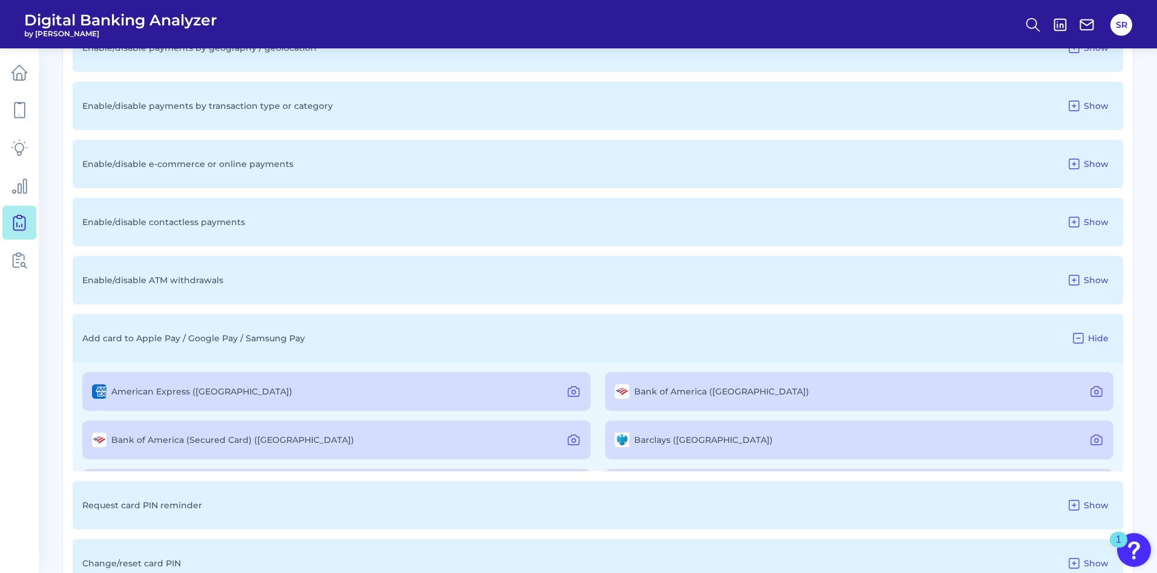
click at [968, 334] on icon at bounding box center [1079, 339] width 10 height 10
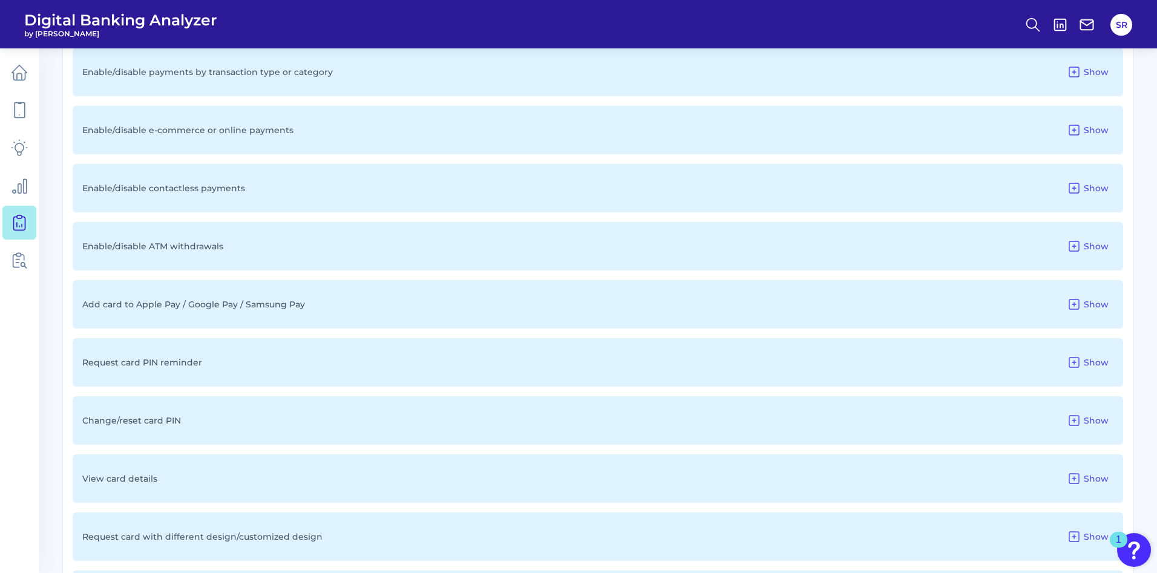
scroll to position [1453, 0]
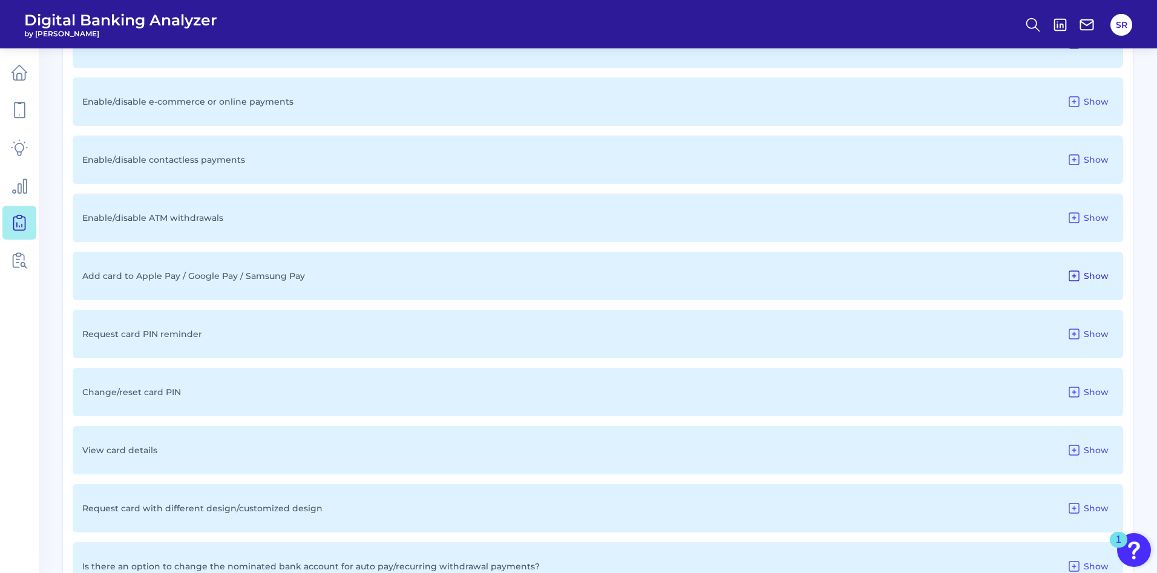
click at [968, 280] on icon at bounding box center [1075, 276] width 10 height 10
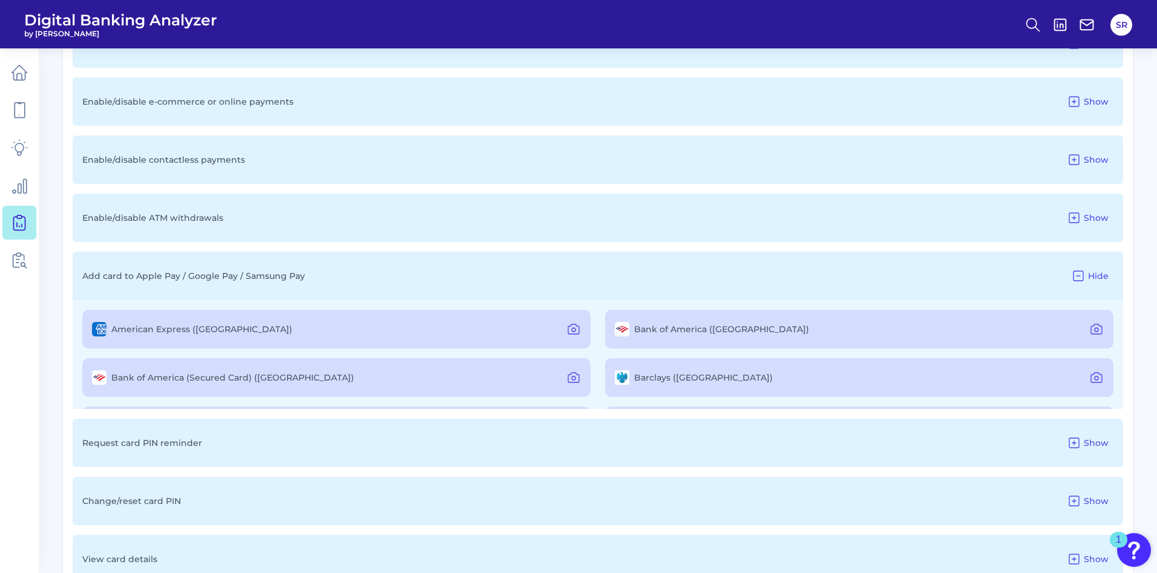
click at [968, 280] on icon at bounding box center [1078, 276] width 15 height 15
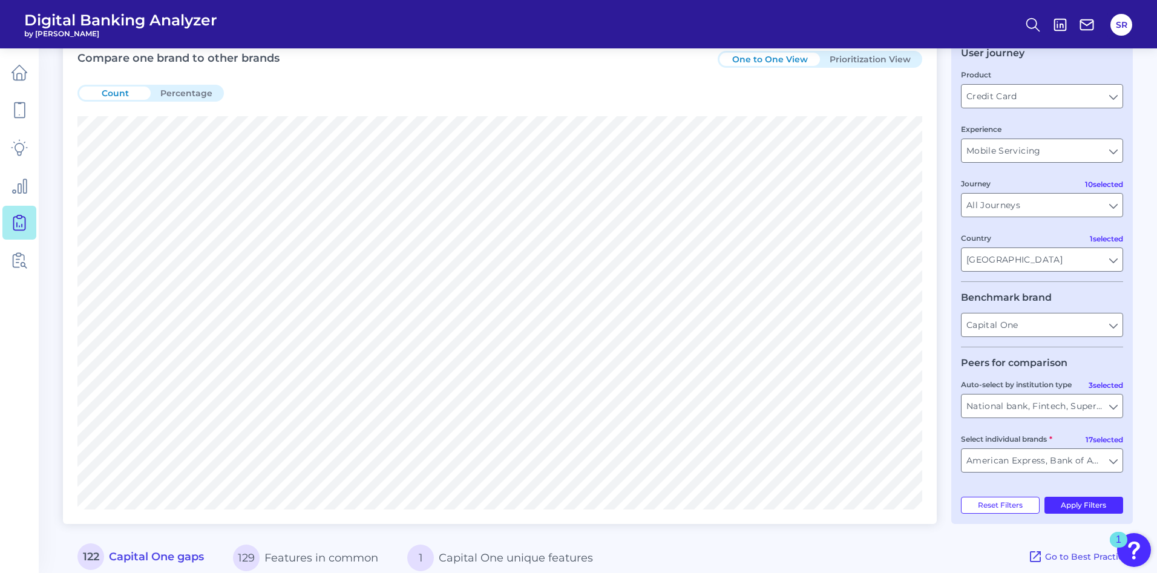
scroll to position [0, 0]
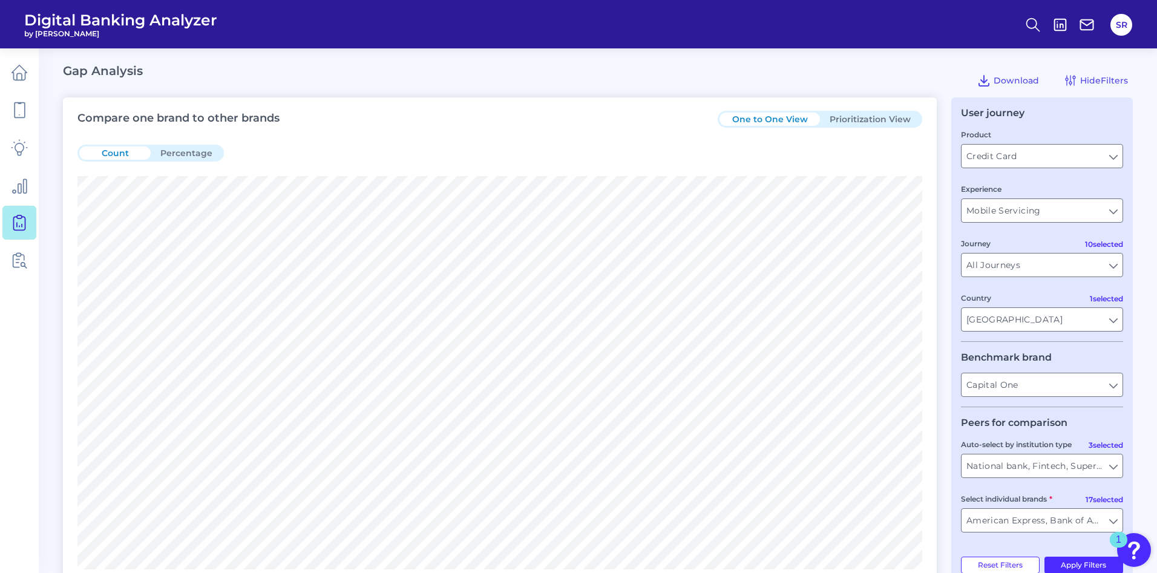
click at [866, 123] on button "Prioritization View" at bounding box center [870, 119] width 100 height 13
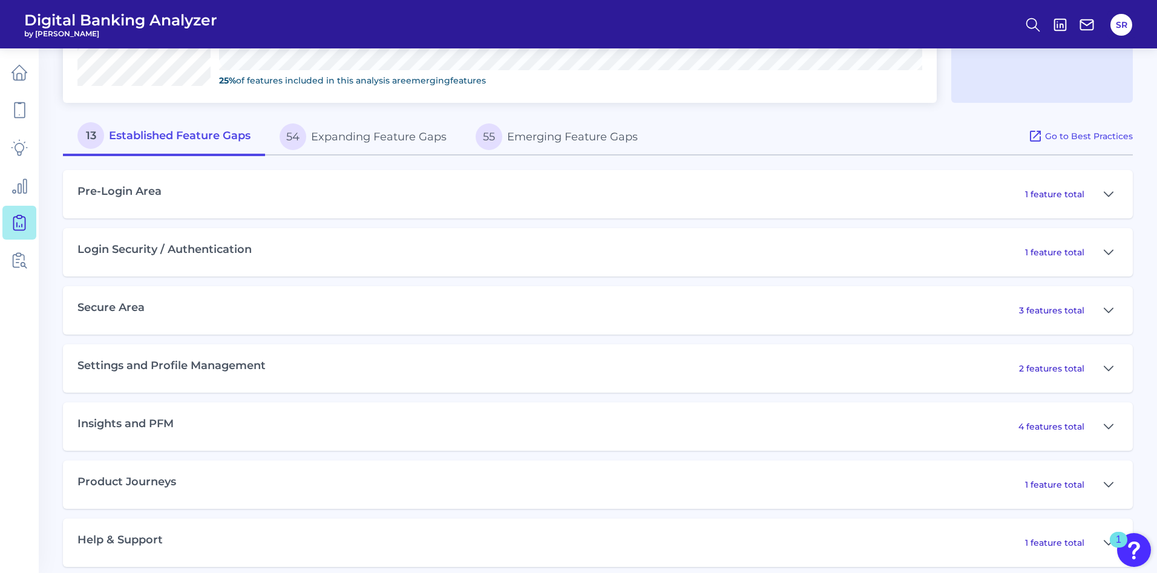
scroll to position [578, 0]
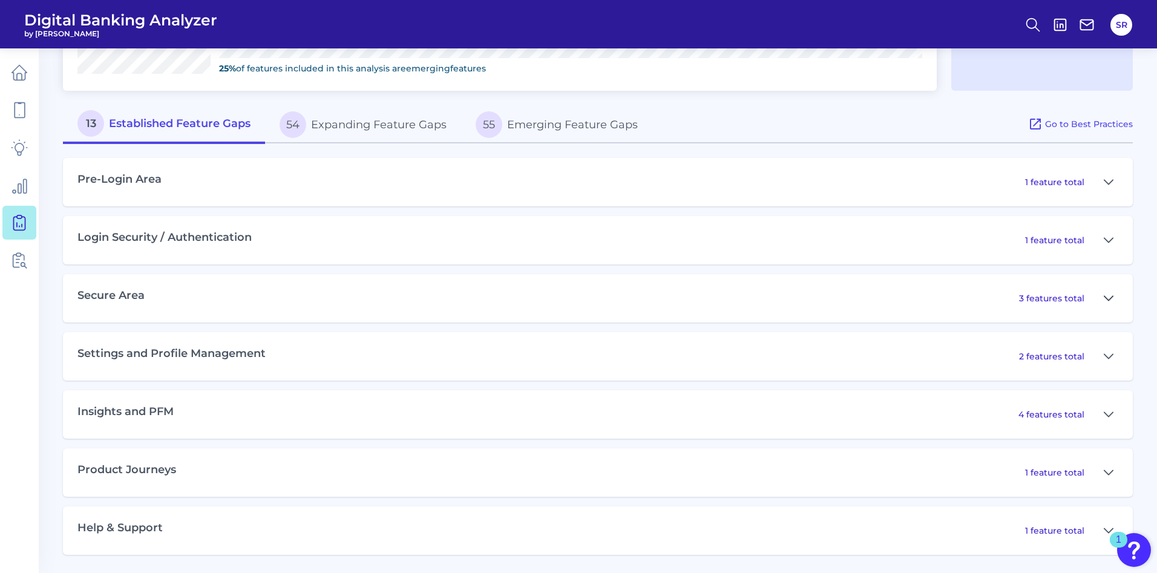
click at [968, 300] on button at bounding box center [1108, 298] width 19 height 19
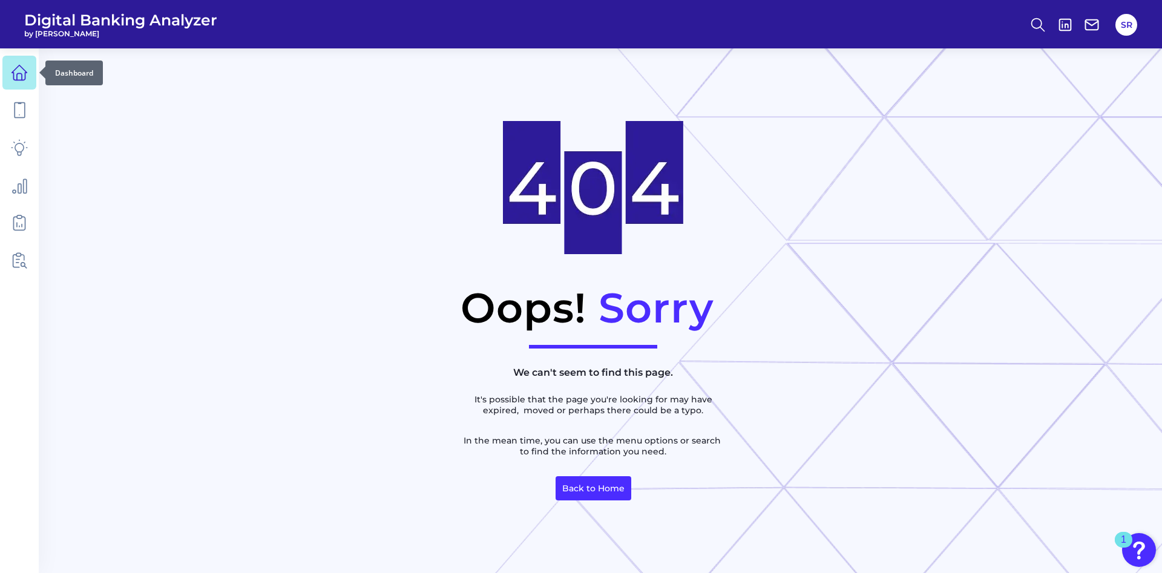
click at [10, 71] on link at bounding box center [19, 73] width 34 height 34
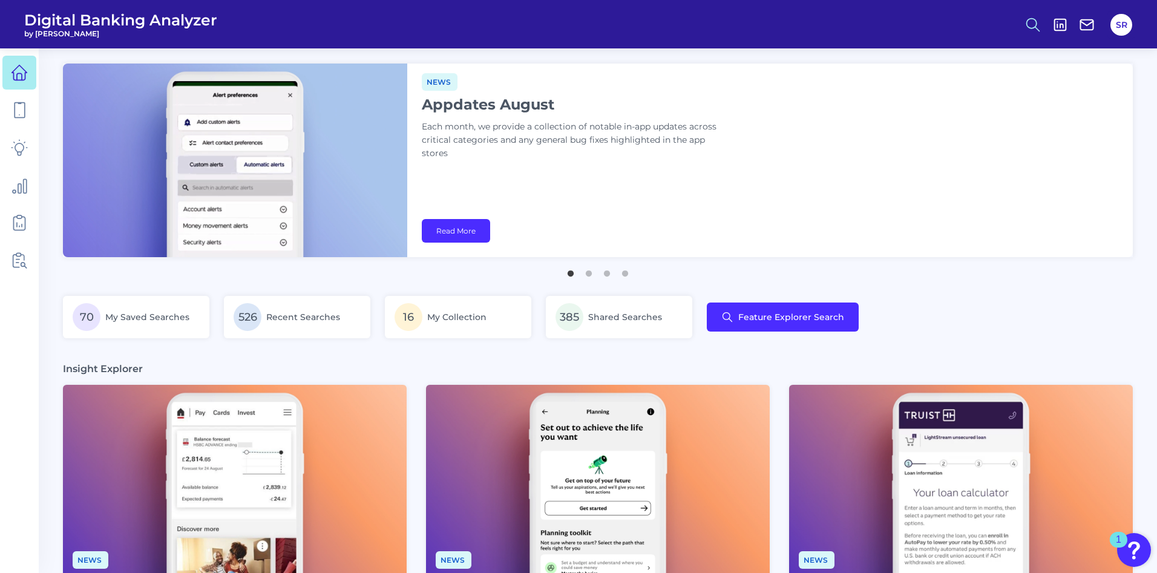
click at [1028, 24] on icon at bounding box center [1033, 24] width 17 height 17
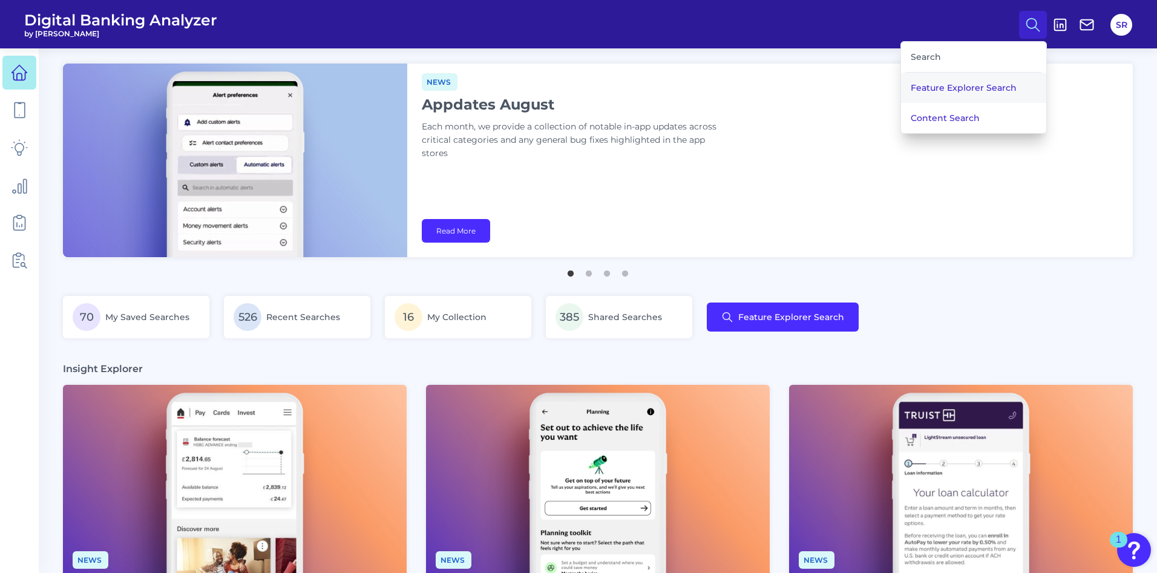
click at [953, 85] on button "Feature Explorer Search" at bounding box center [973, 88] width 145 height 30
